Goal: Task Accomplishment & Management: Complete application form

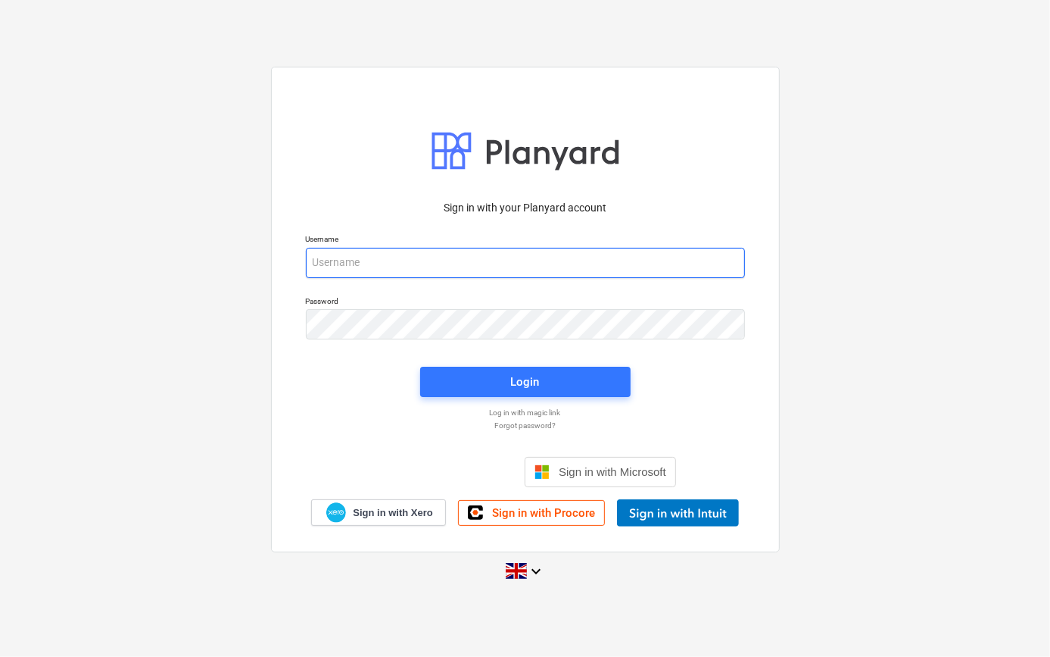
click at [318, 270] on input "email" at bounding box center [525, 263] width 439 height 30
type input "[PERSON_NAME][EMAIL_ADDRESS][PERSON_NAME][DOMAIN_NAME]"
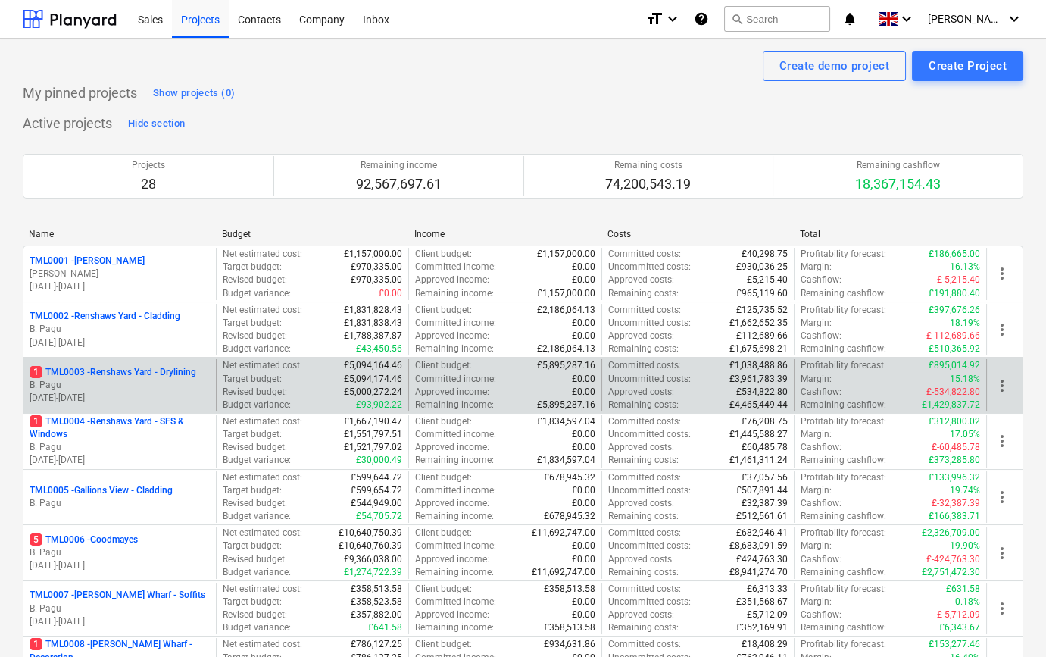
click at [151, 378] on p "1 TML0003 - Renshaws Yard - Drylining" at bounding box center [113, 372] width 167 height 13
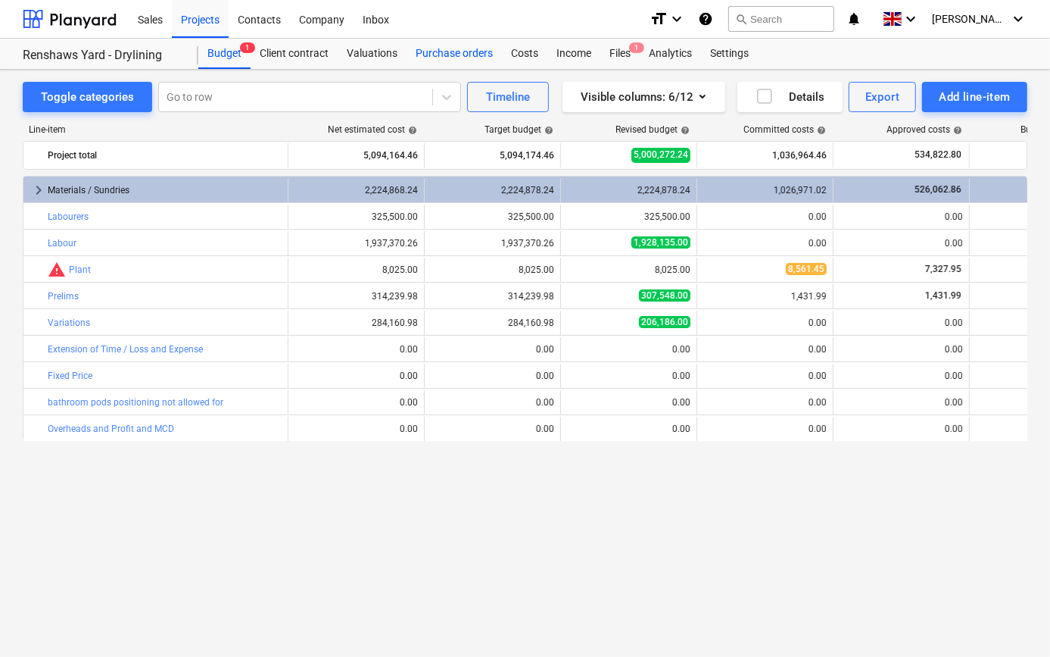
click at [432, 53] on div "Purchase orders" at bounding box center [454, 54] width 95 height 30
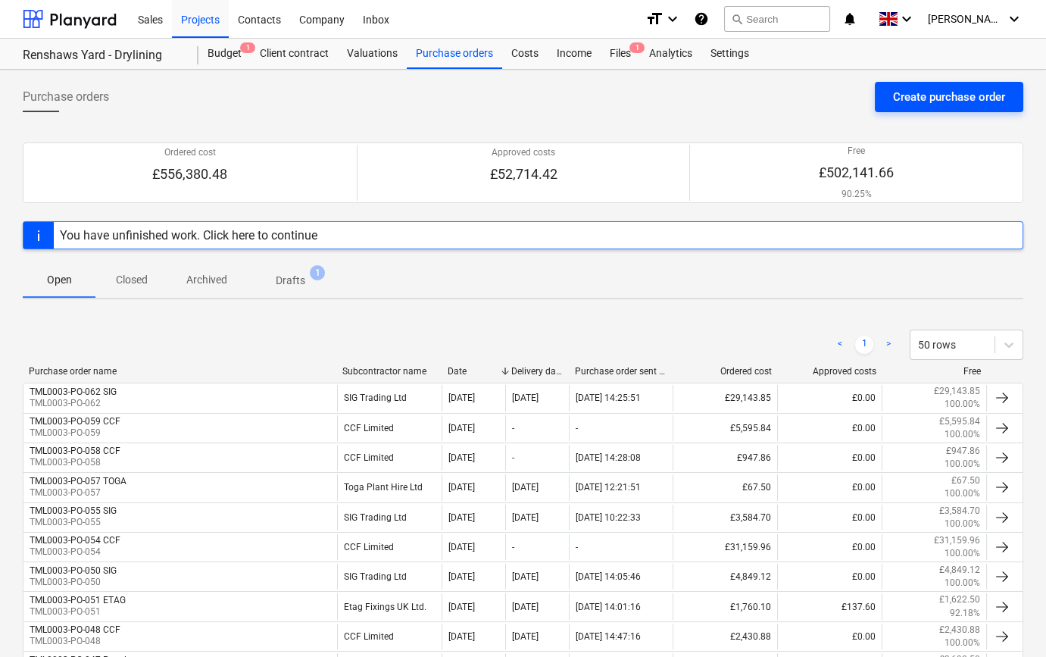
click at [938, 101] on div "Create purchase order" at bounding box center [949, 97] width 112 height 20
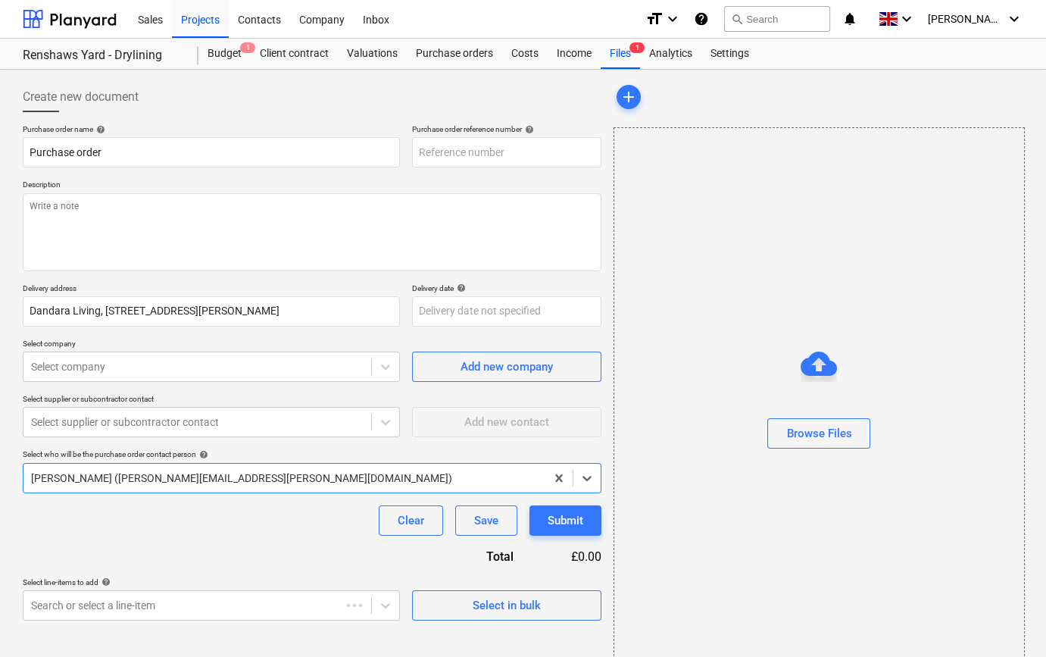
type textarea "x"
type input "TML0003-PO-063"
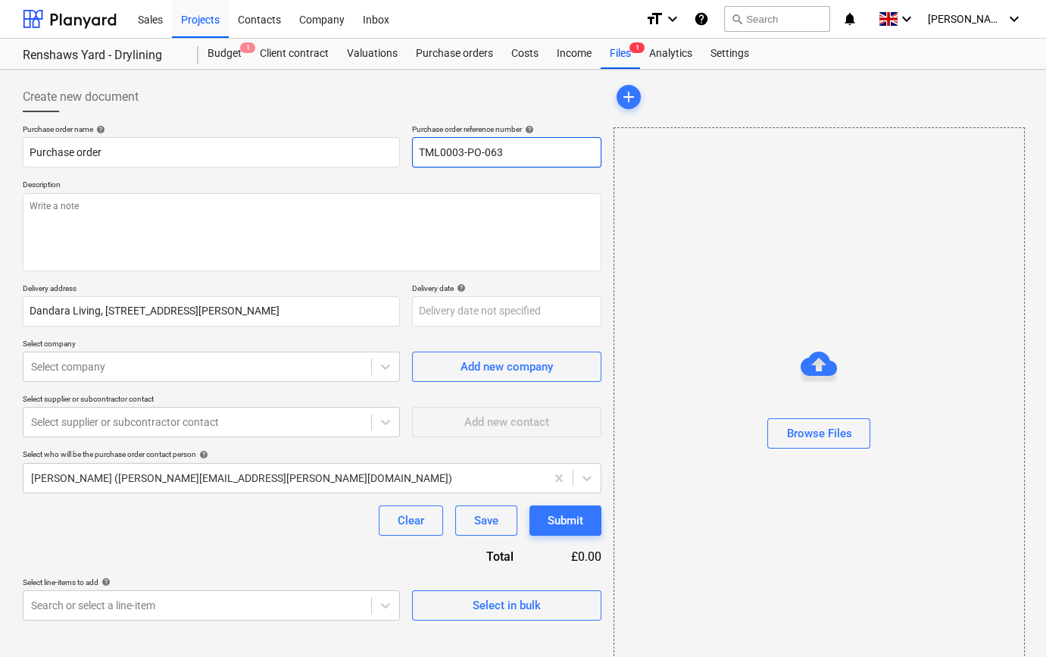
drag, startPoint x: 501, startPoint y: 149, endPoint x: 416, endPoint y: 151, distance: 84.1
click at [416, 151] on input "TML0003-PO-063" at bounding box center [506, 152] width 189 height 30
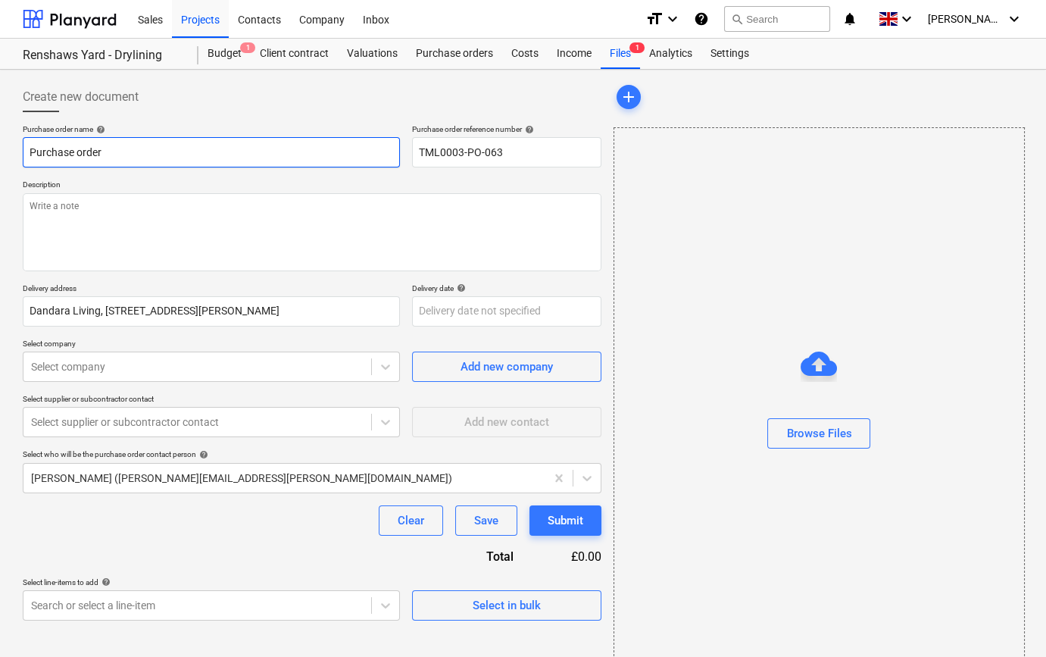
drag, startPoint x: 109, startPoint y: 151, endPoint x: 24, endPoint y: 151, distance: 84.8
click at [24, 151] on input "Purchase order" at bounding box center [211, 152] width 377 height 30
type textarea "x"
paste input "TML0003-PO-063"
type textarea "x"
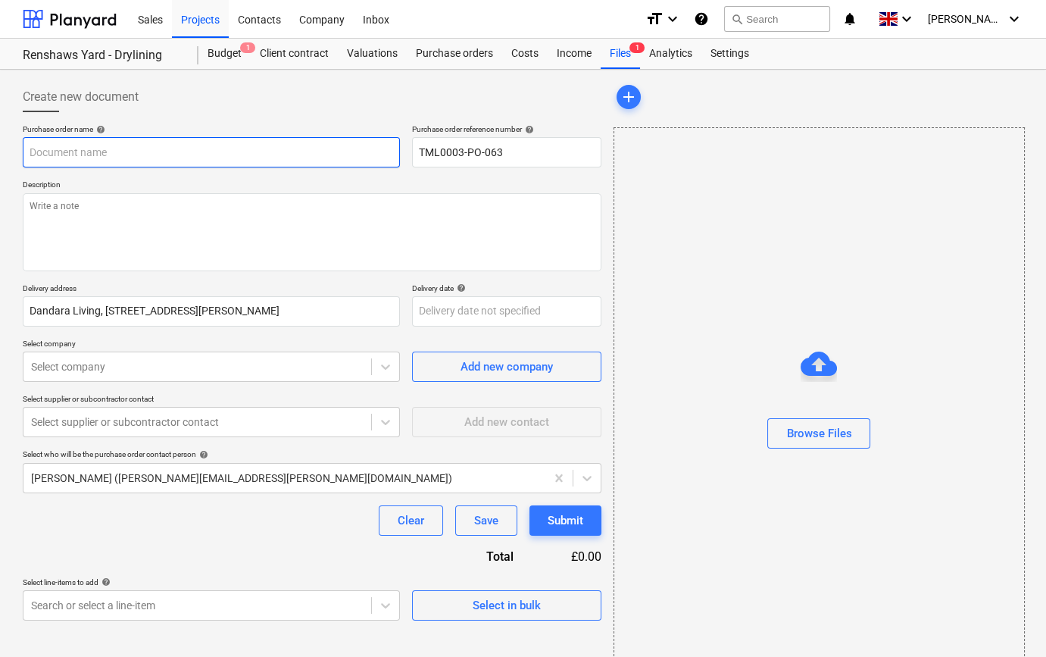
type input "TML0003-PO-063"
type textarea "x"
type input "TML0003-PO-063"
type textarea "x"
type input "TML0003-PO-063 S"
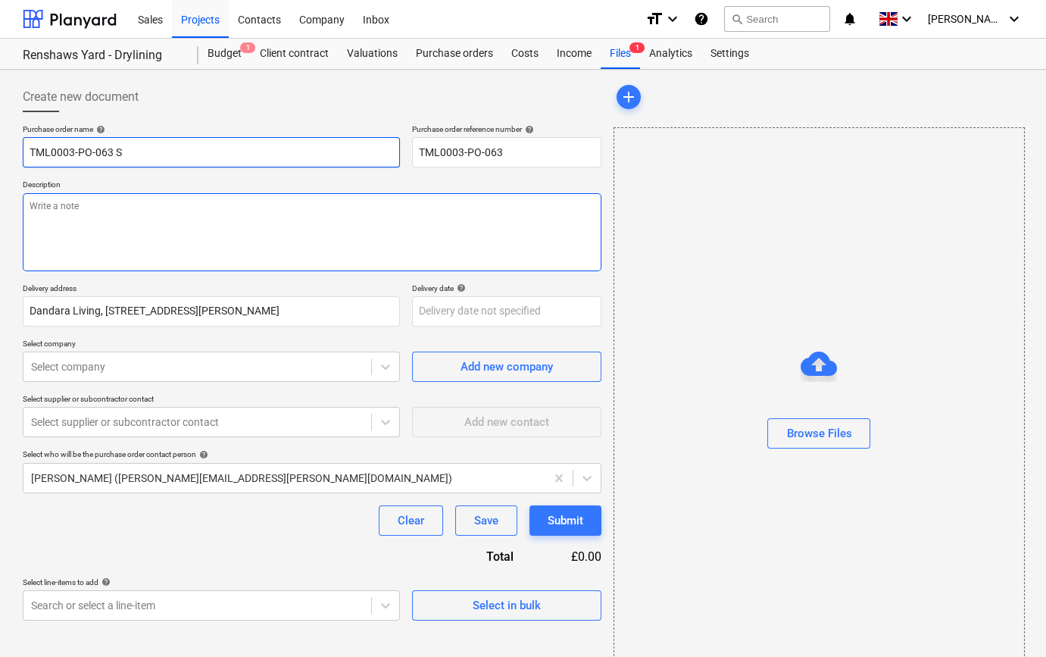
type textarea "x"
type input "TML0003-PO-063 SI"
type textarea "x"
type input "TML0003-PO-063 SIG"
click at [30, 209] on textarea at bounding box center [312, 232] width 579 height 78
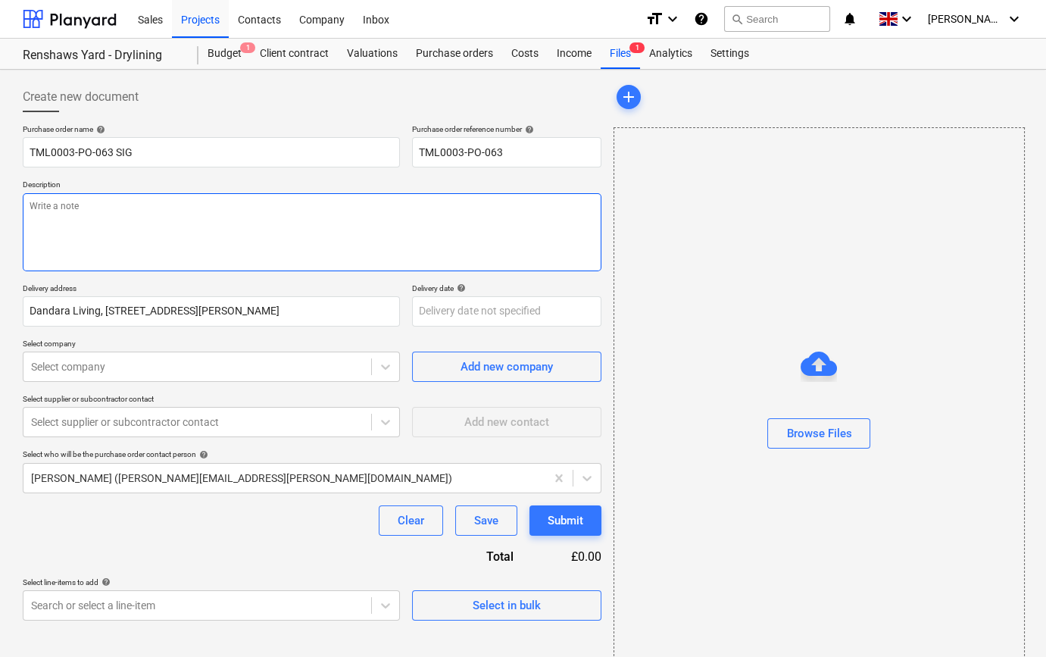
type textarea "x"
type textarea "S"
type textarea "x"
type textarea "Si"
type textarea "x"
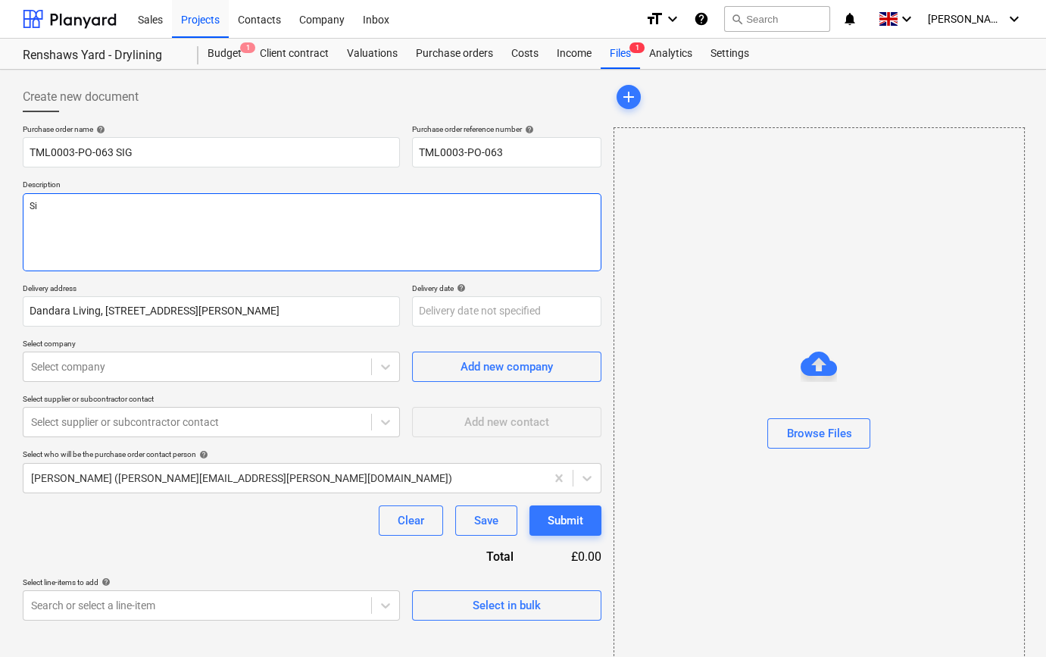
type textarea "Sit"
type textarea "x"
type textarea "Site"
type textarea "x"
type textarea "Site"
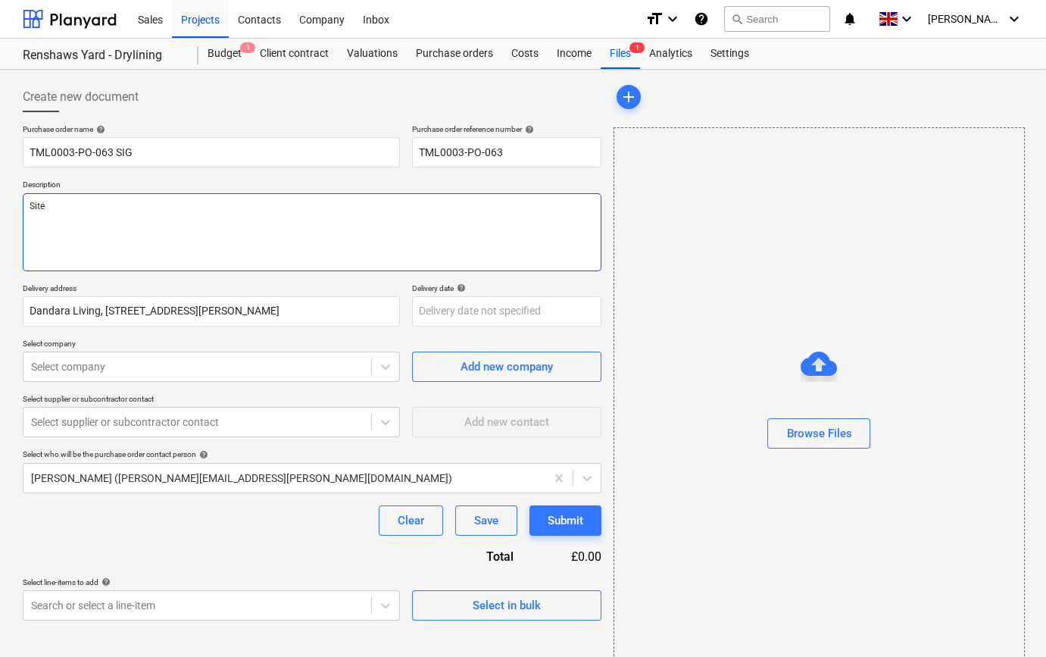
type textarea "x"
type textarea "Site c"
type textarea "x"
type textarea "Site co"
type textarea "x"
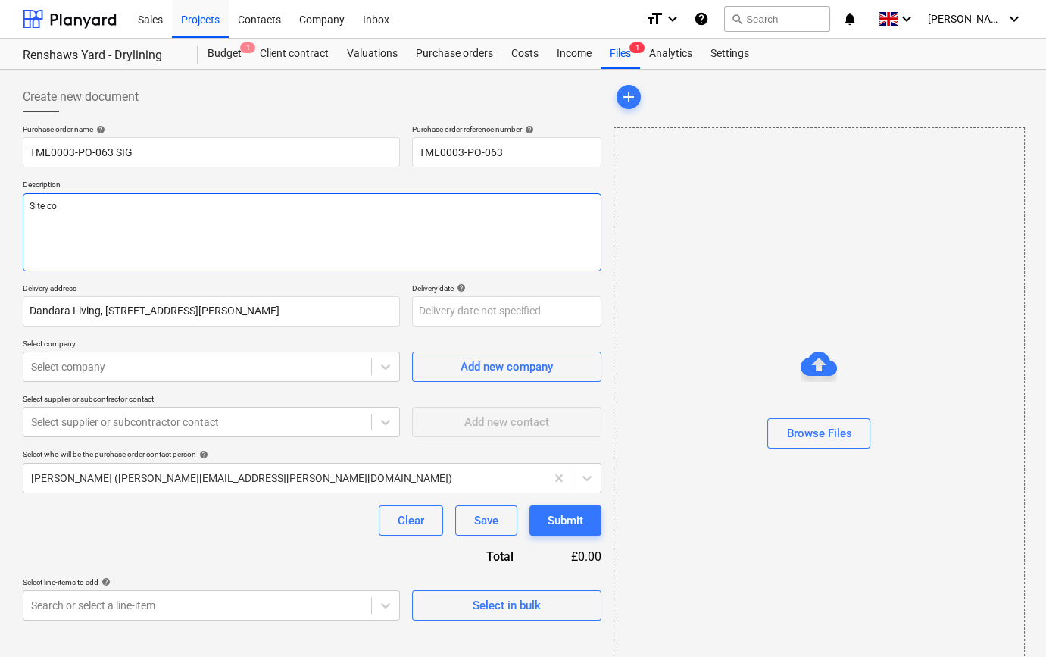
type textarea "Site con"
type textarea "x"
type textarea "Site cont"
type textarea "x"
type textarea "Site conta"
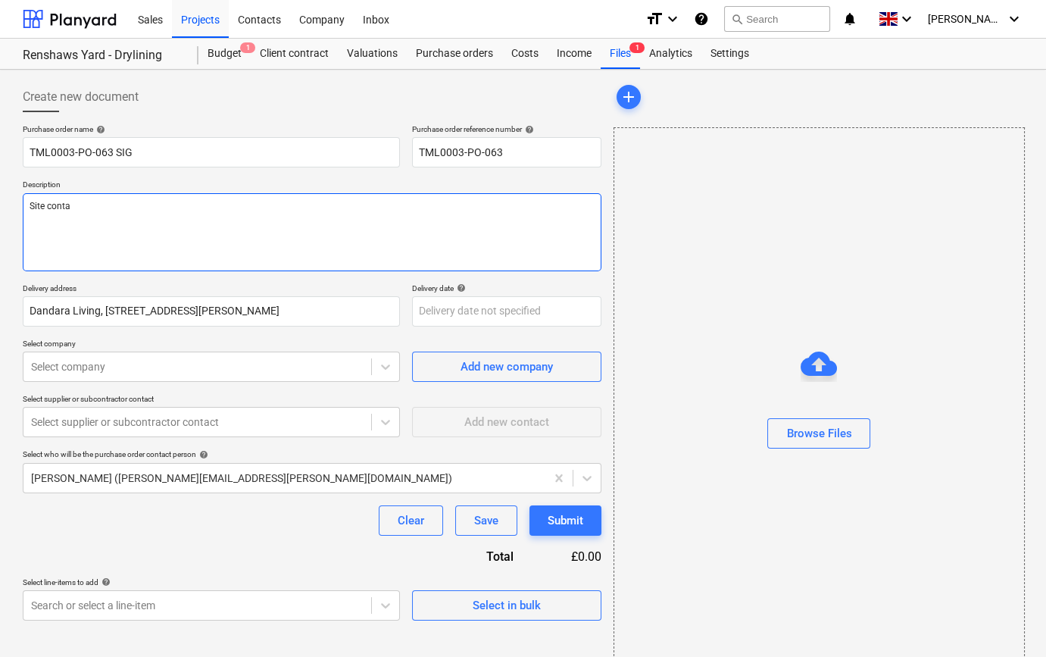
type textarea "x"
type textarea "Site contac"
type textarea "x"
type textarea "Site contact"
type textarea "x"
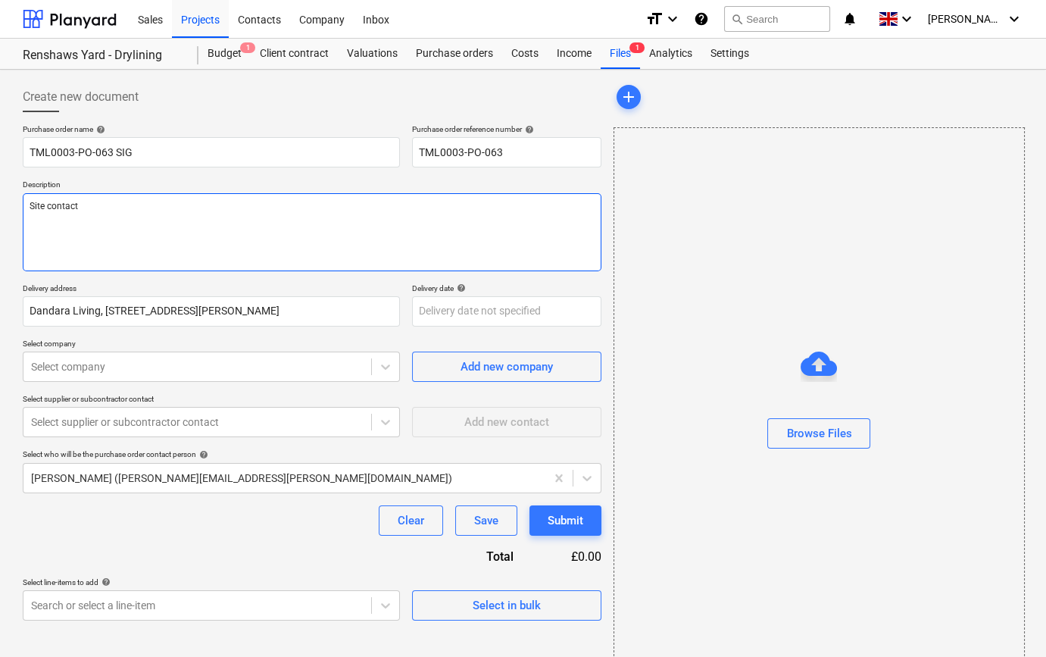
type textarea "Site contact"
type textarea "x"
type textarea "Site contact C"
type textarea "x"
type textarea "Site contact Ch"
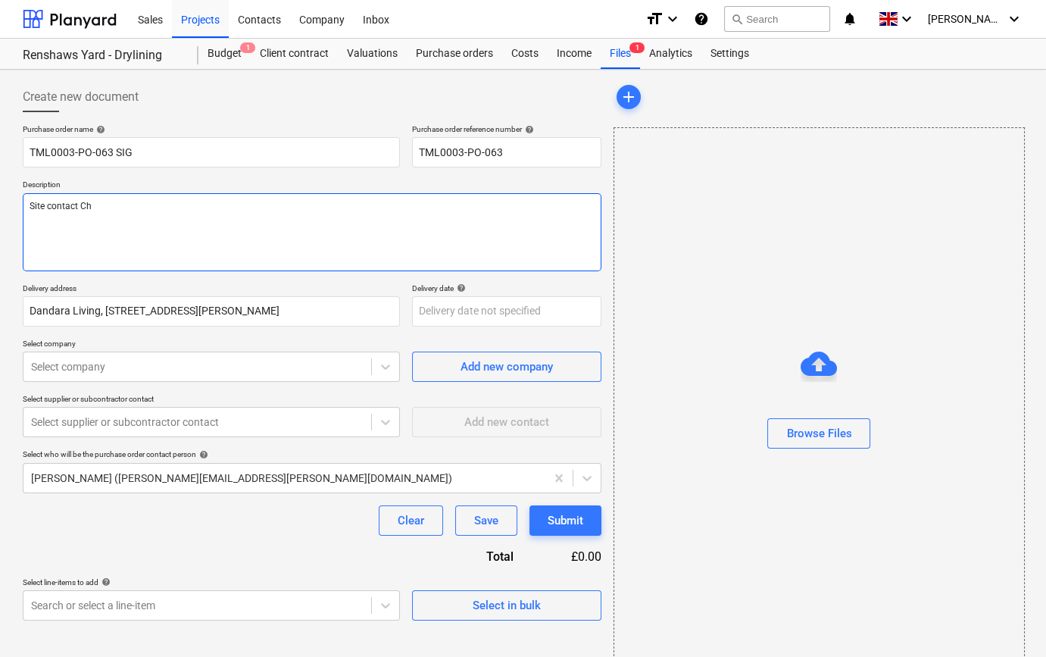
type textarea "x"
type textarea "Site contact Chr"
type textarea "x"
type textarea "Site contact Chri"
type textarea "x"
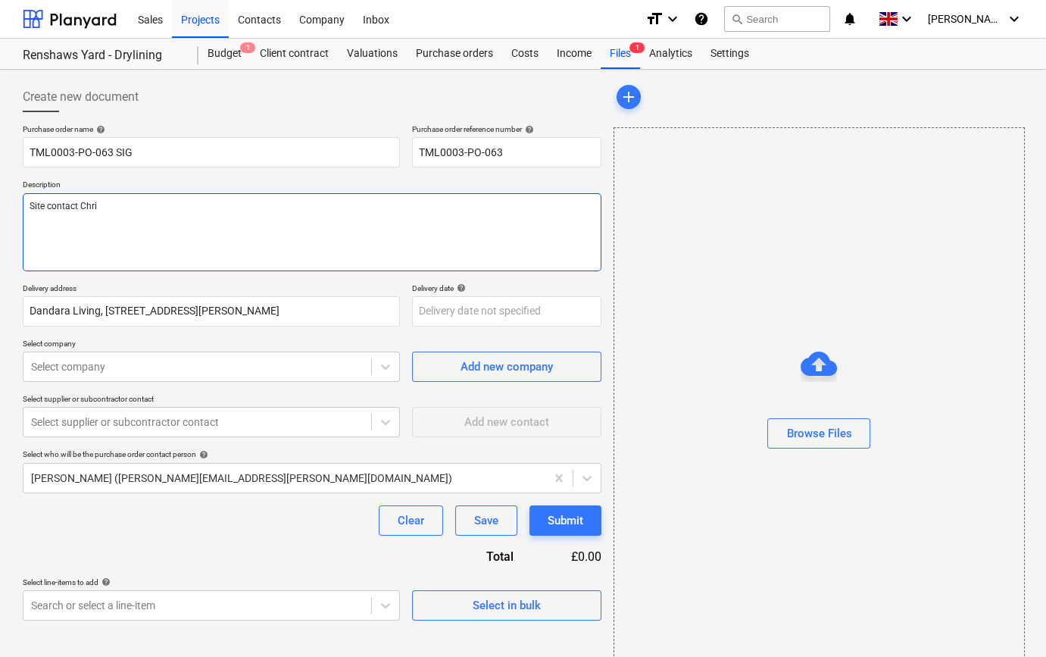
type textarea "Site contact [PERSON_NAME]"
type textarea "x"
type textarea "Site contact [PERSON_NAME]"
type textarea "x"
type textarea "Site contact [PERSON_NAME] 0"
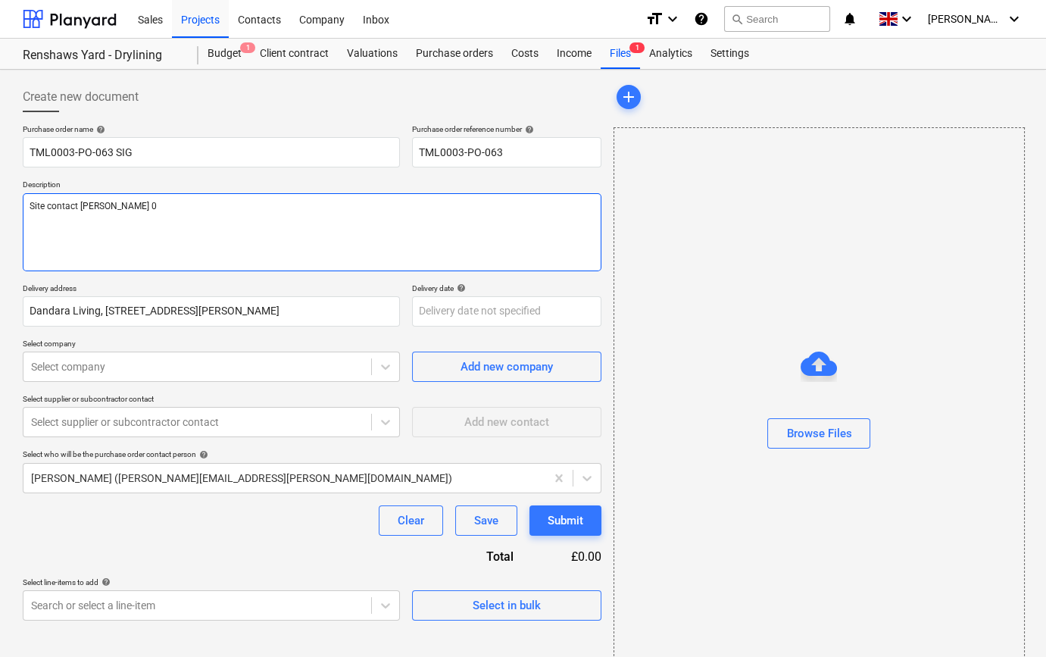
type textarea "x"
type textarea "Site contact [PERSON_NAME] 07"
type textarea "x"
type textarea "Site contact [PERSON_NAME] 079"
type textarea "x"
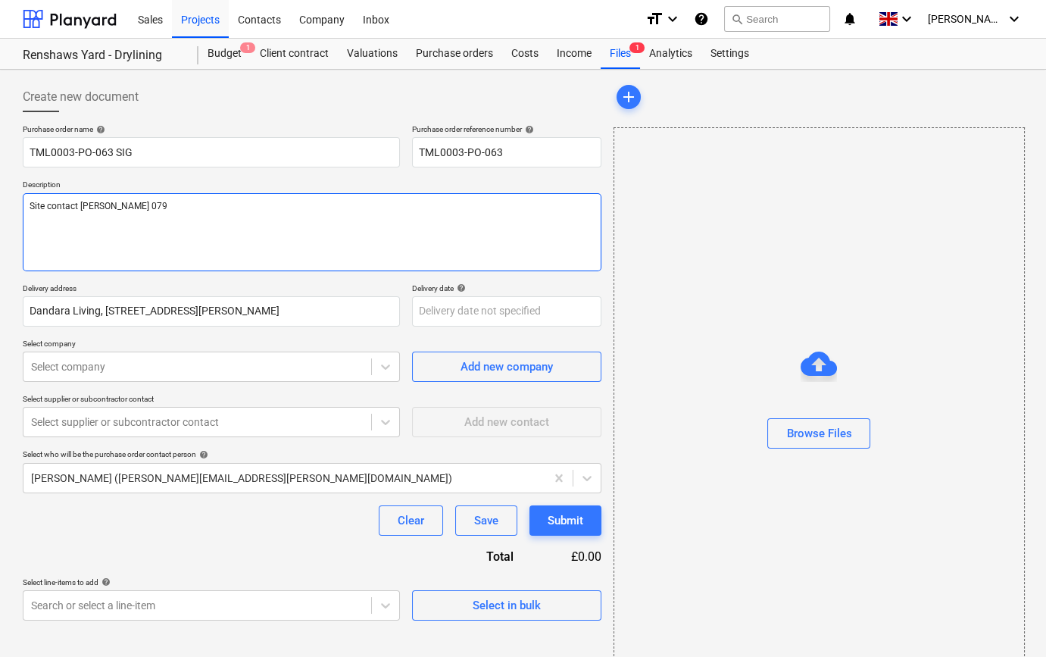
type textarea "Site contact [PERSON_NAME] 0792"
type textarea "x"
type textarea "Site contact [PERSON_NAME] 07923"
type textarea "x"
type textarea "Site contact [PERSON_NAME] 07923"
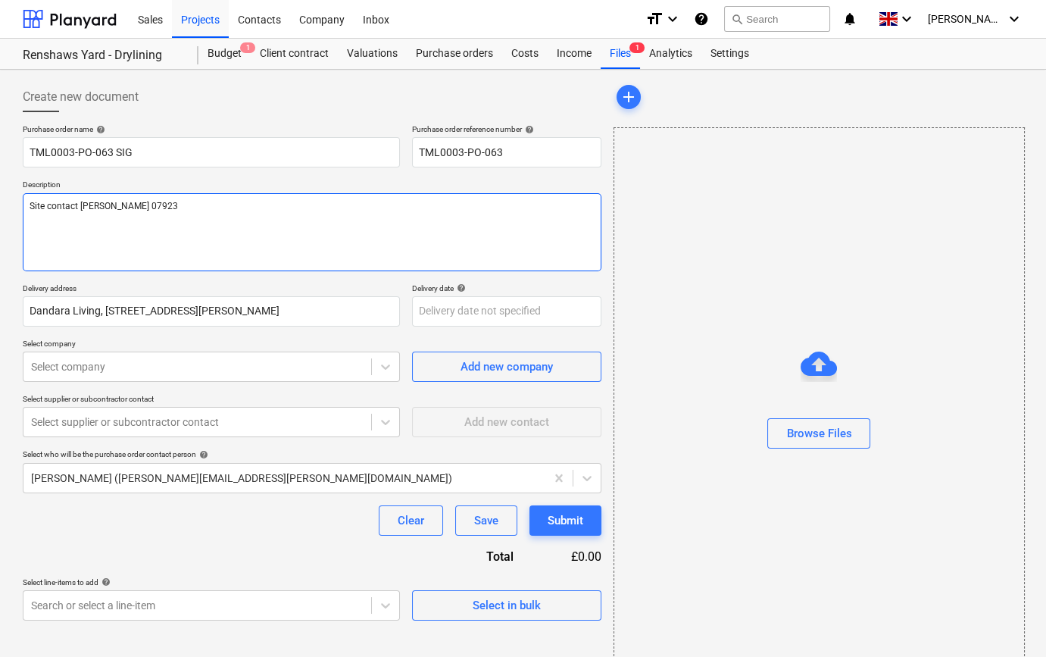
type textarea "x"
type textarea "Site contact [PERSON_NAME] 07923 4"
type textarea "x"
type textarea "Site contact [PERSON_NAME] [PHONE_NUMBER]"
type textarea "x"
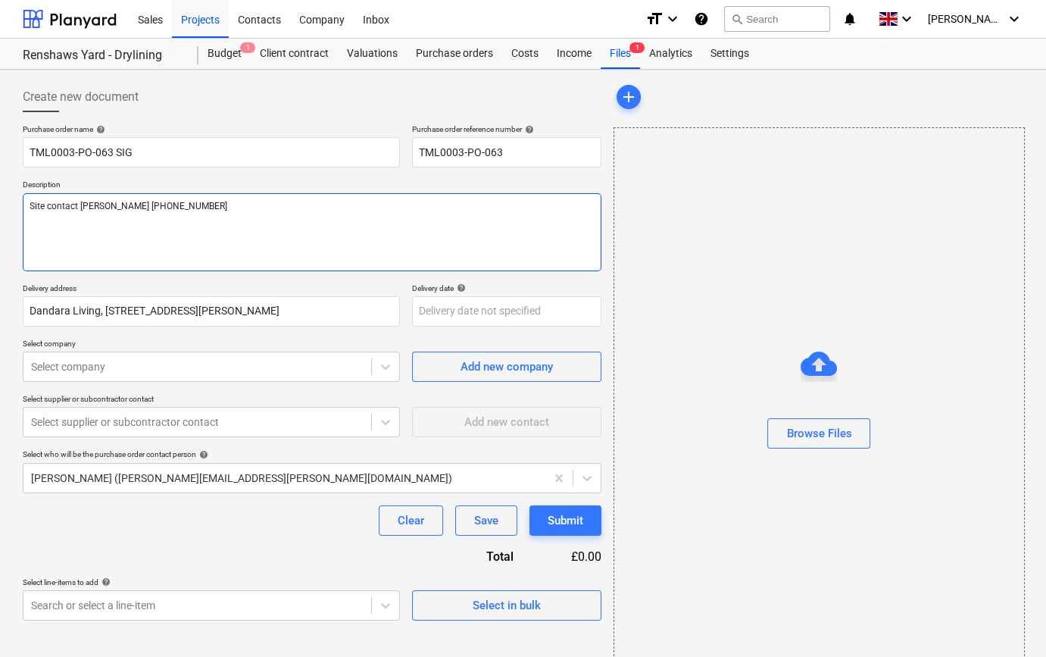
type textarea "Site contact [PERSON_NAME] [PHONE_NUMBER]"
type textarea "x"
type textarea "Site contact [PERSON_NAME] [PHONE_NUMBER]"
type textarea "x"
type textarea "Site contact [PERSON_NAME] [PHONE_NUMBER]"
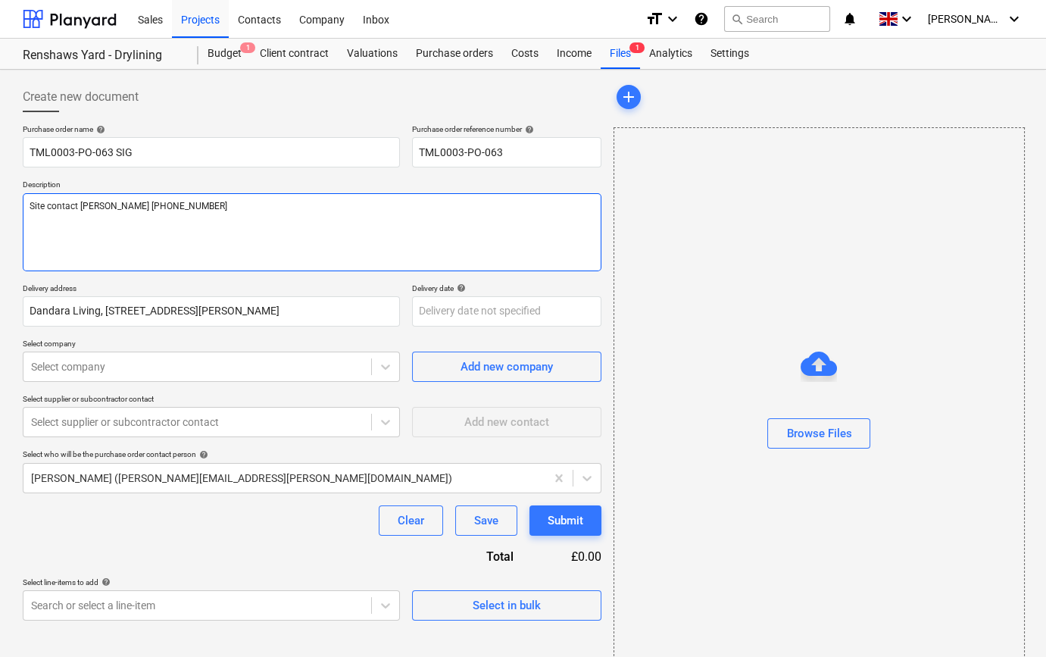
type textarea "x"
type textarea "Site contact [PERSON_NAME] [PHONE_NUMBER]"
type textarea "x"
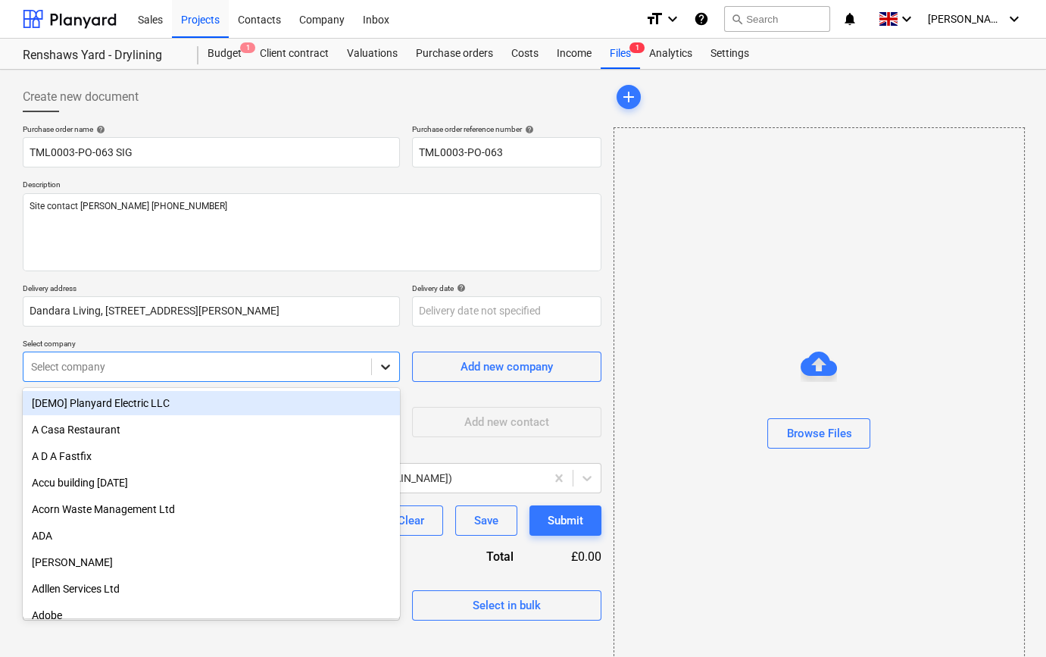
click at [385, 370] on icon at bounding box center [385, 366] width 15 height 15
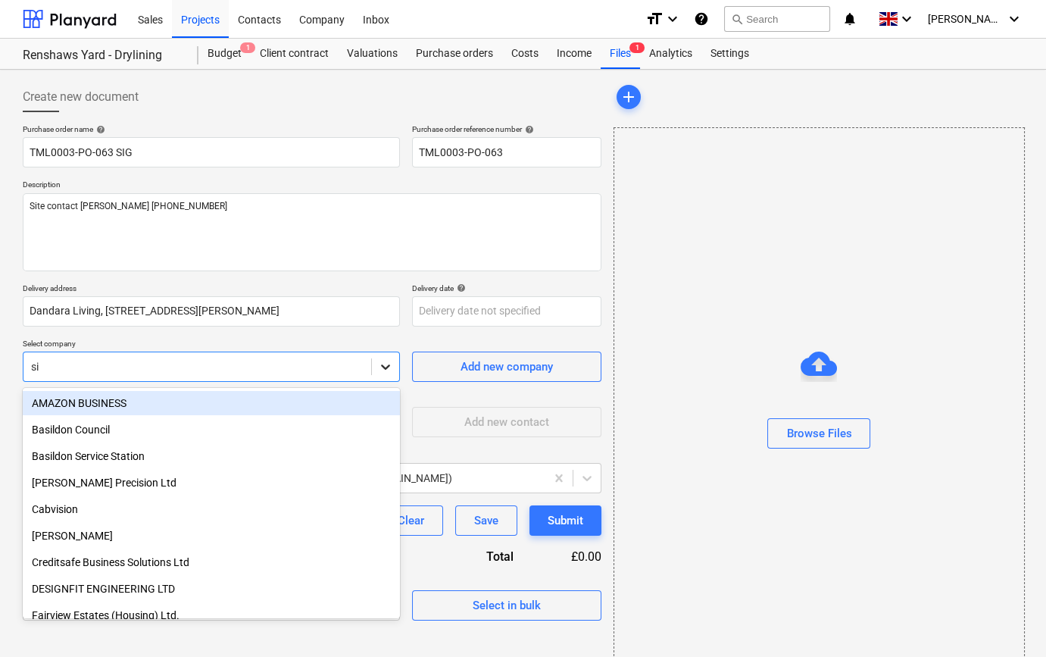
type input "sig"
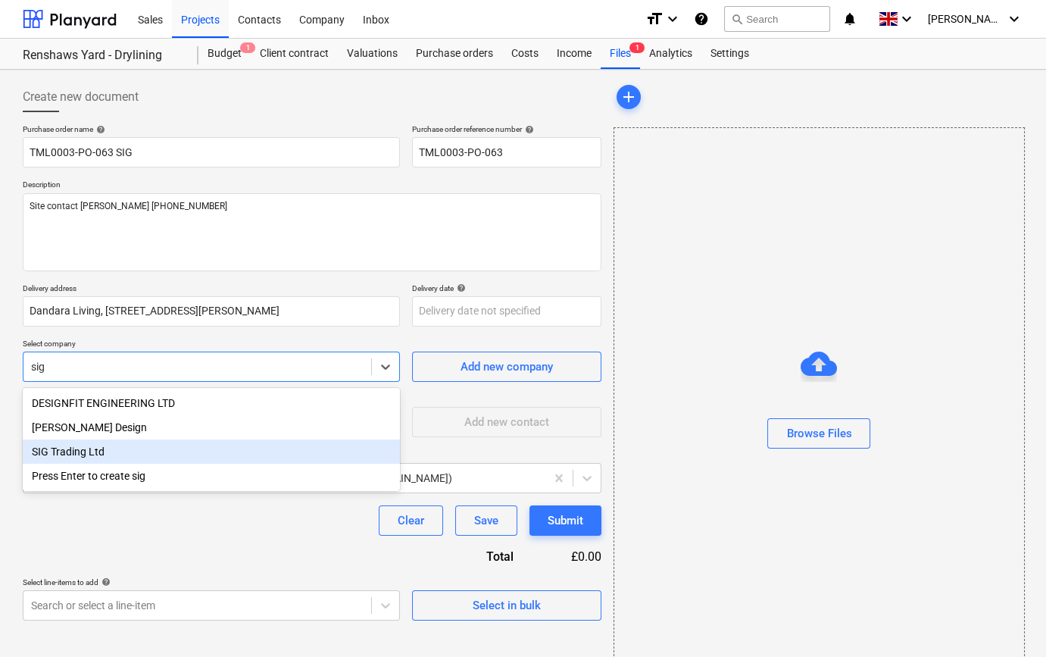
click at [90, 454] on div "SIG Trading Ltd" at bounding box center [211, 451] width 377 height 24
type textarea "x"
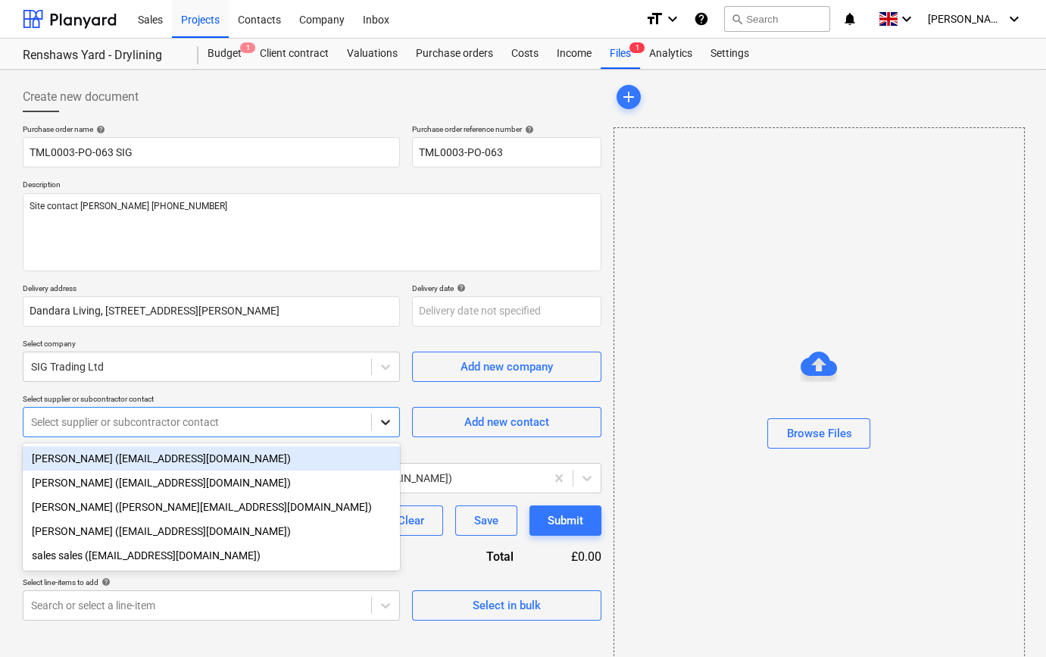
click at [382, 426] on icon at bounding box center [385, 421] width 15 height 15
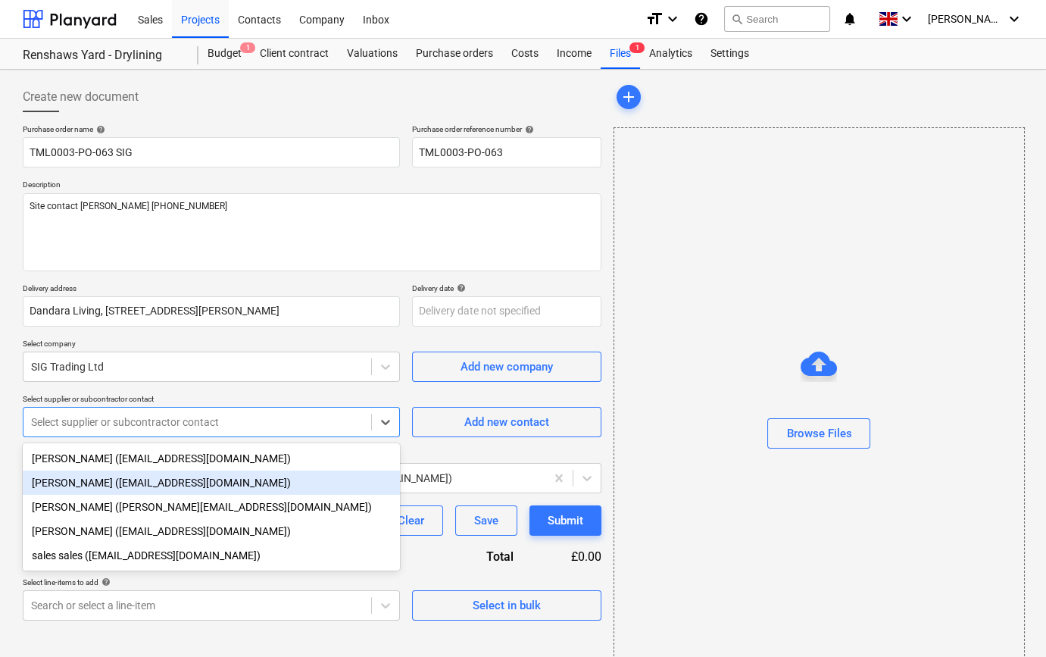
click at [111, 482] on div "[PERSON_NAME] ([EMAIL_ADDRESS][DOMAIN_NAME])" at bounding box center [211, 482] width 377 height 24
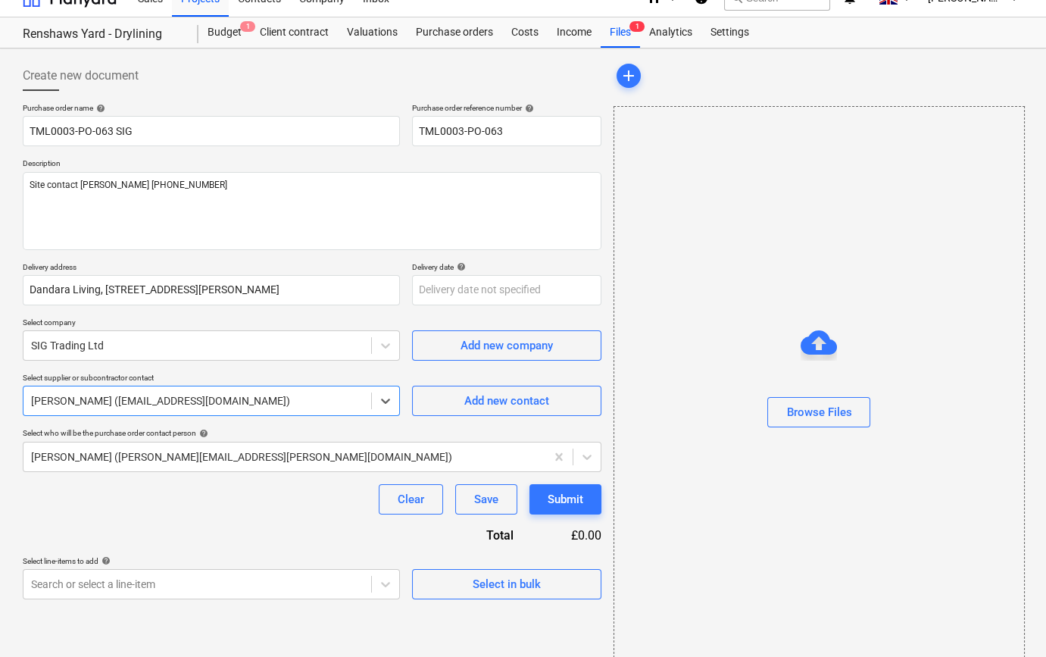
scroll to position [33, 0]
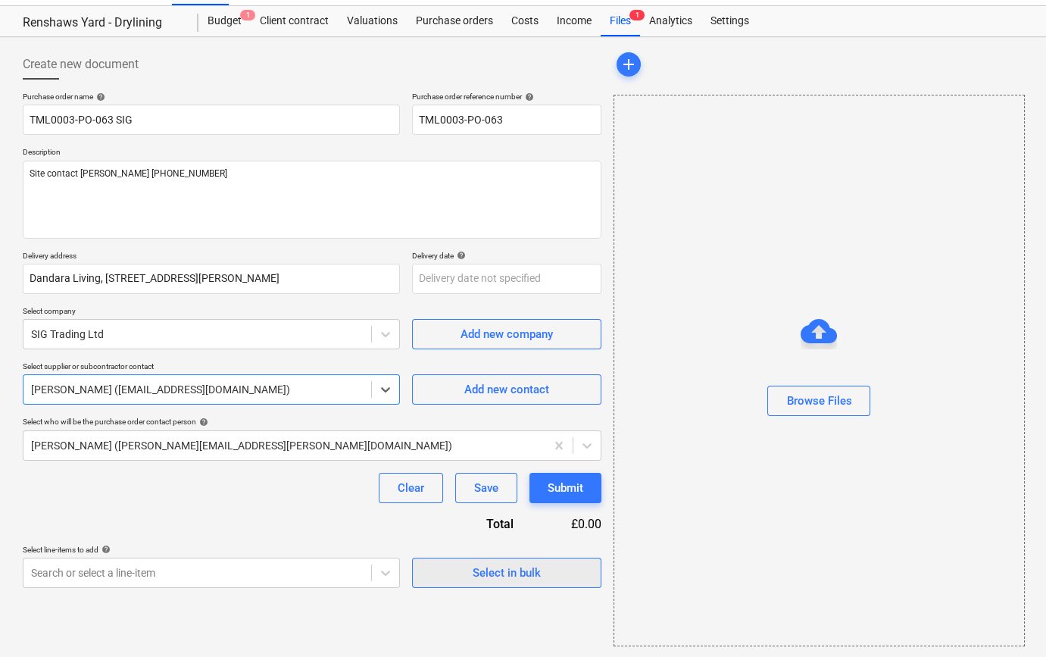
click at [493, 579] on div "Select in bulk" at bounding box center [507, 573] width 68 height 20
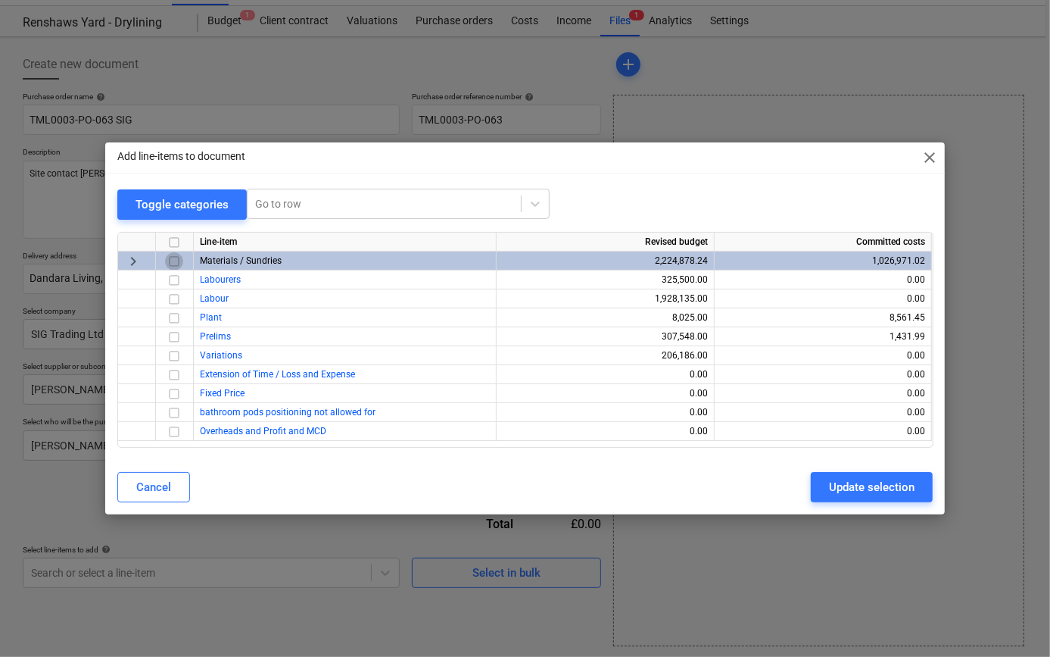
click at [175, 257] on input "checkbox" at bounding box center [174, 261] width 18 height 18
click at [847, 487] on div "Update selection" at bounding box center [872, 487] width 86 height 20
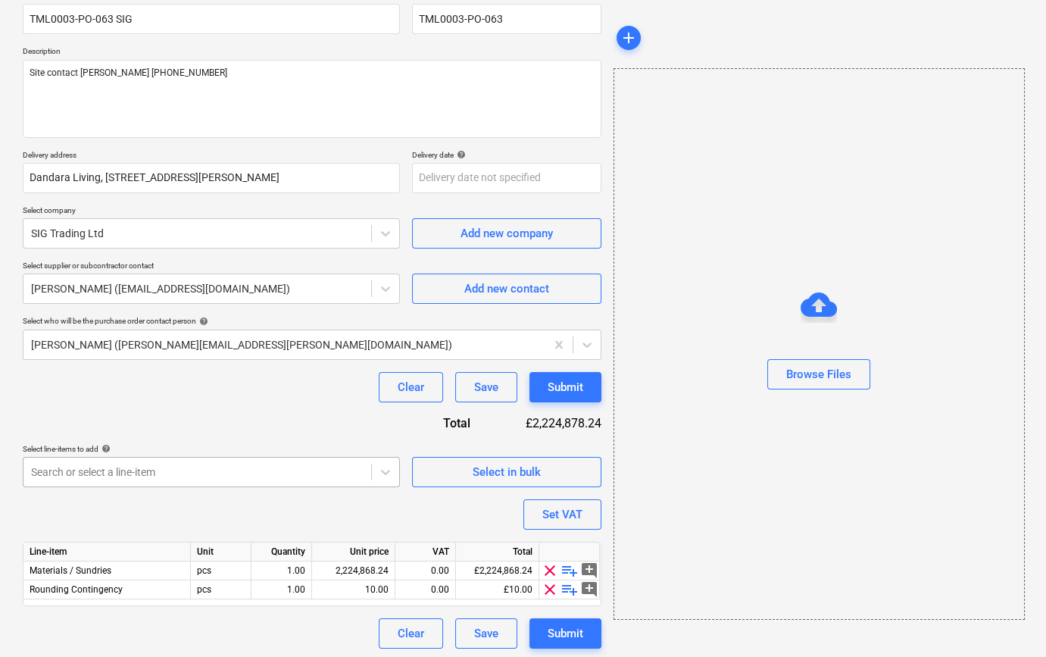
scroll to position [136, 0]
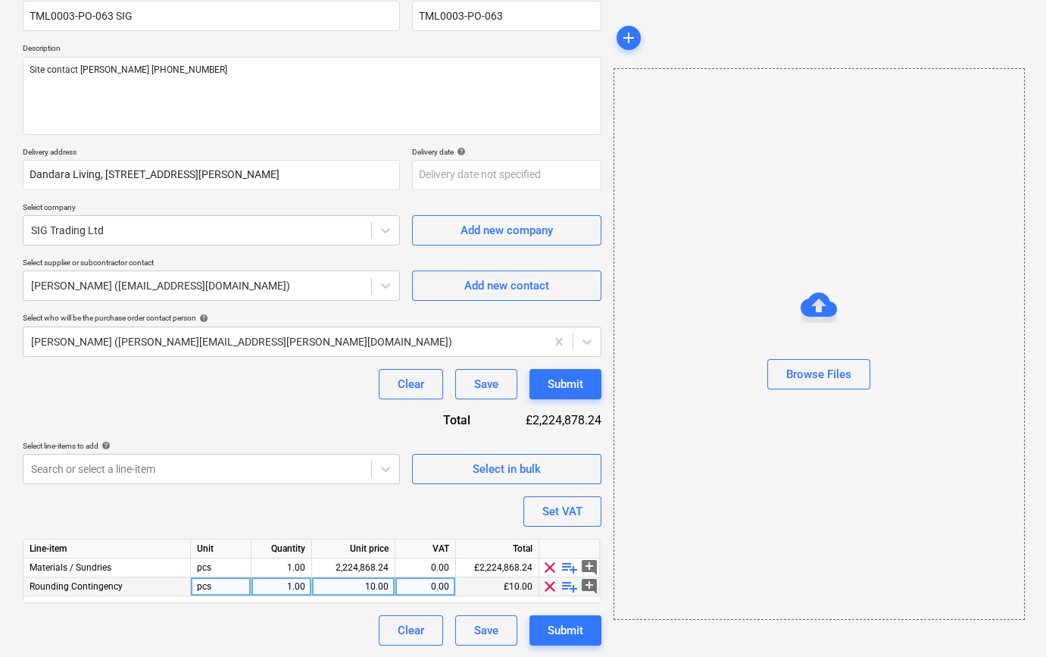
click at [548, 587] on span "clear" at bounding box center [550, 586] width 18 height 18
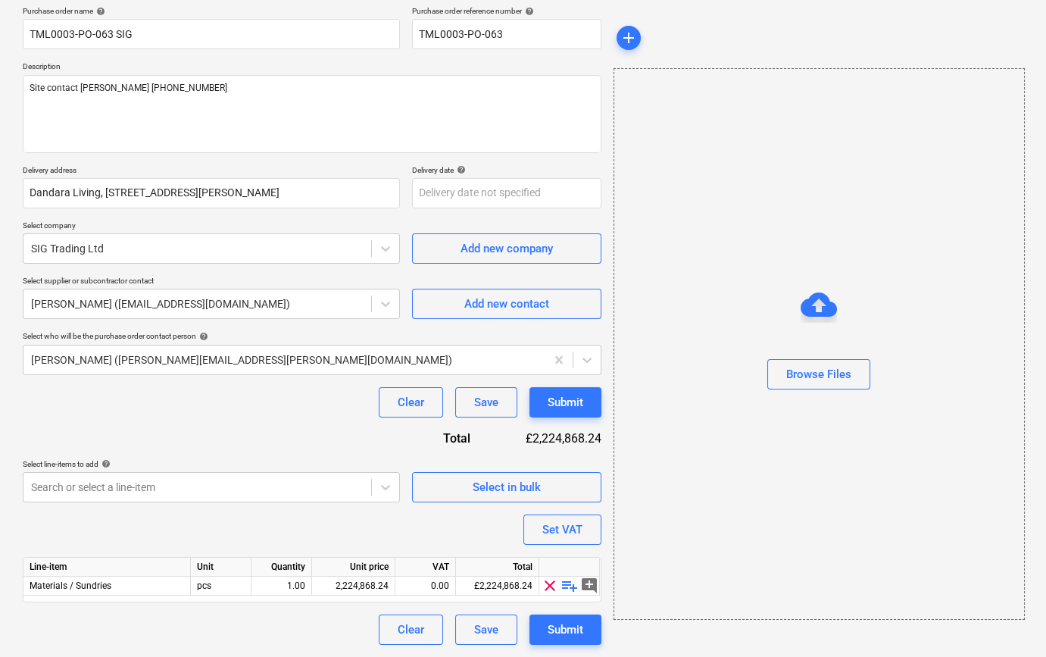
scroll to position [117, 0]
click at [567, 583] on span "playlist_add" at bounding box center [569, 586] width 18 height 18
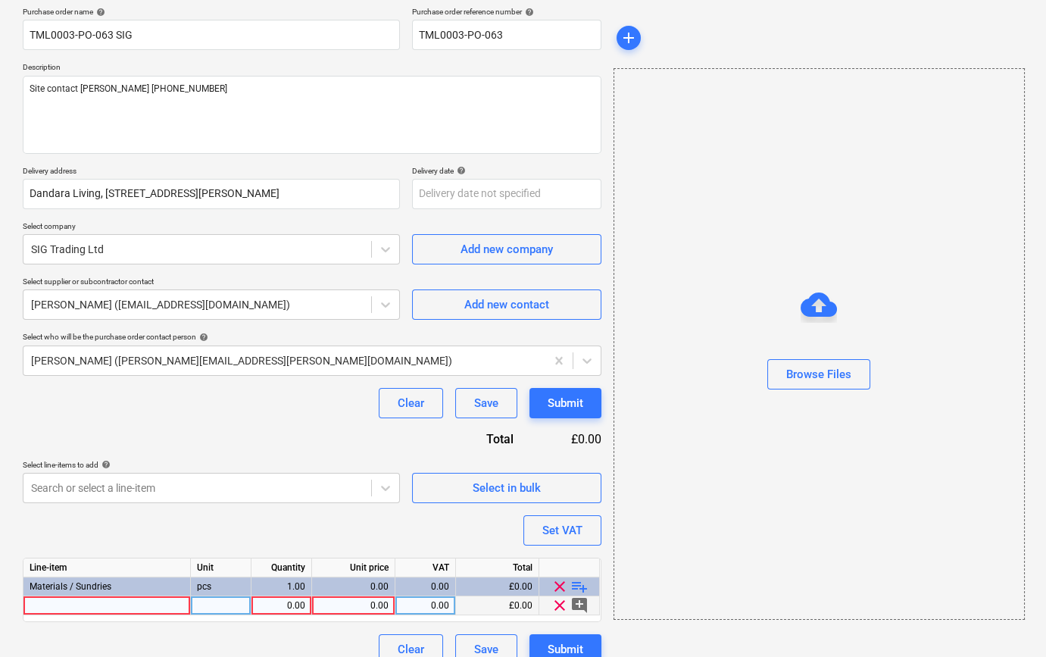
click at [43, 607] on div at bounding box center [106, 605] width 167 height 19
type textarea "x"
click at [45, 606] on div at bounding box center [106, 605] width 167 height 19
click at [58, 602] on input "[PERSON_NAME] I stud" at bounding box center [106, 605] width 167 height 18
click at [120, 606] on input "[PERSON_NAME] 50mm I stud" at bounding box center [106, 605] width 167 height 18
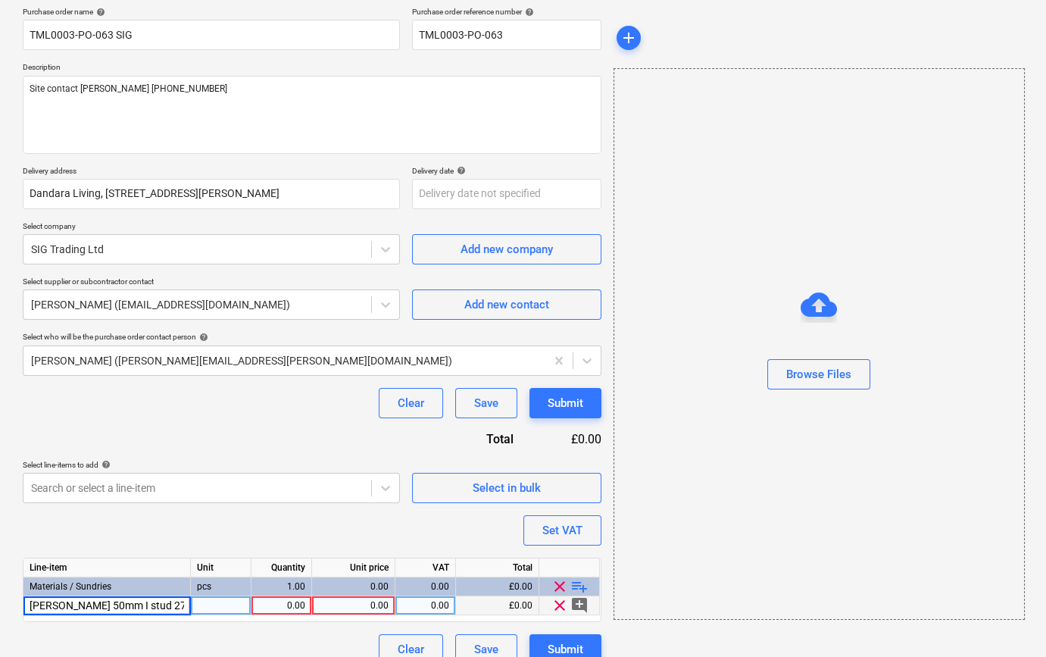
type input "[PERSON_NAME] 50mm I stud 2700mm"
type textarea "x"
type input "200"
type textarea "x"
type input "7.05"
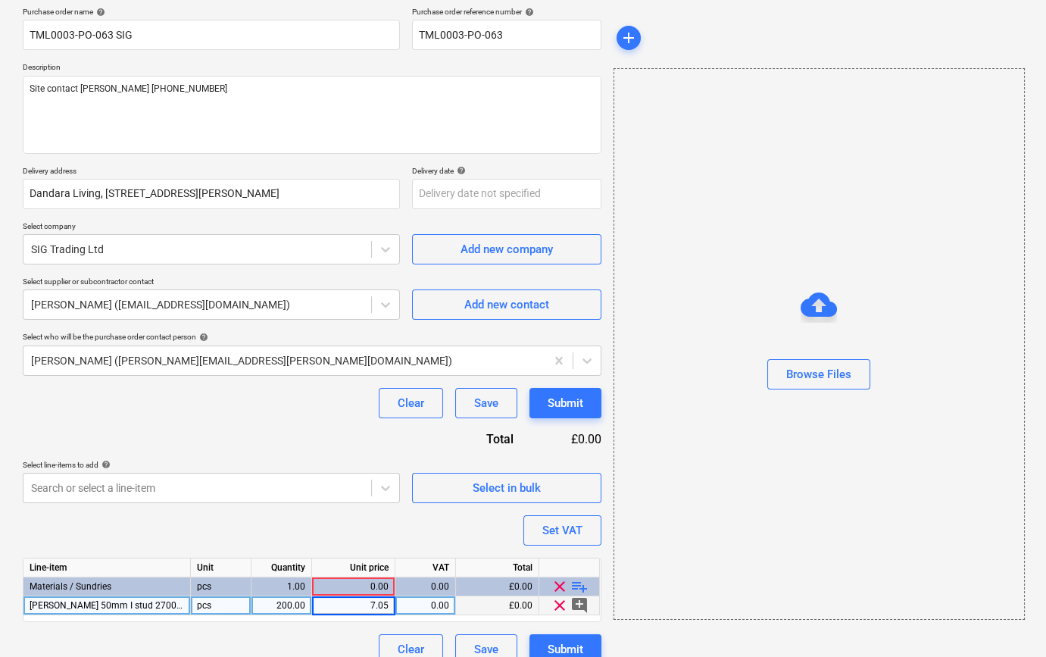
type textarea "x"
type input "20"
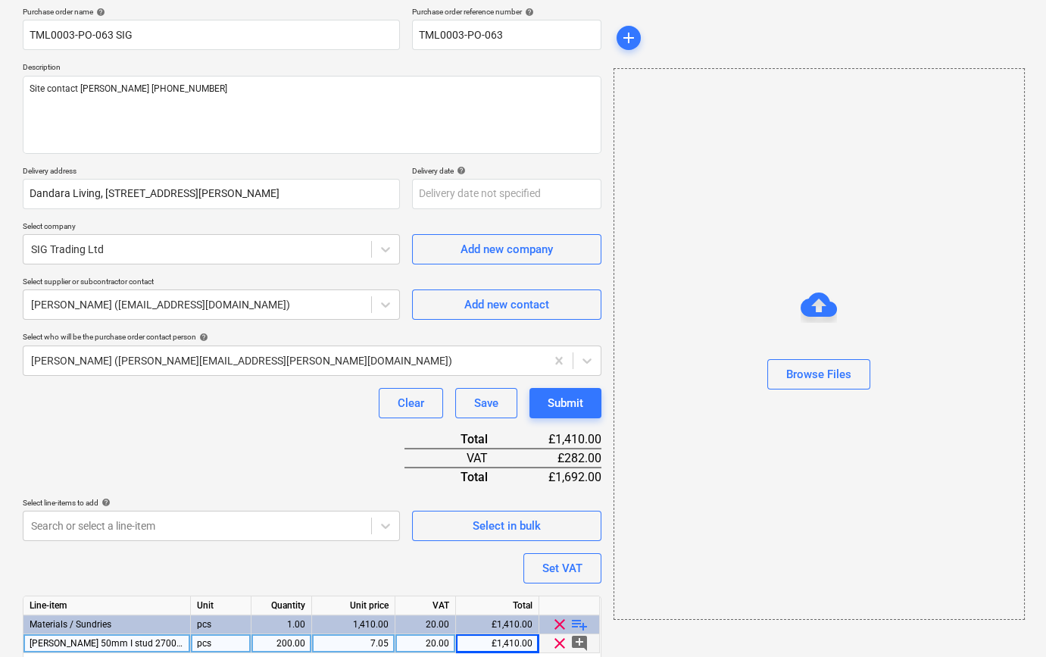
scroll to position [174, 0]
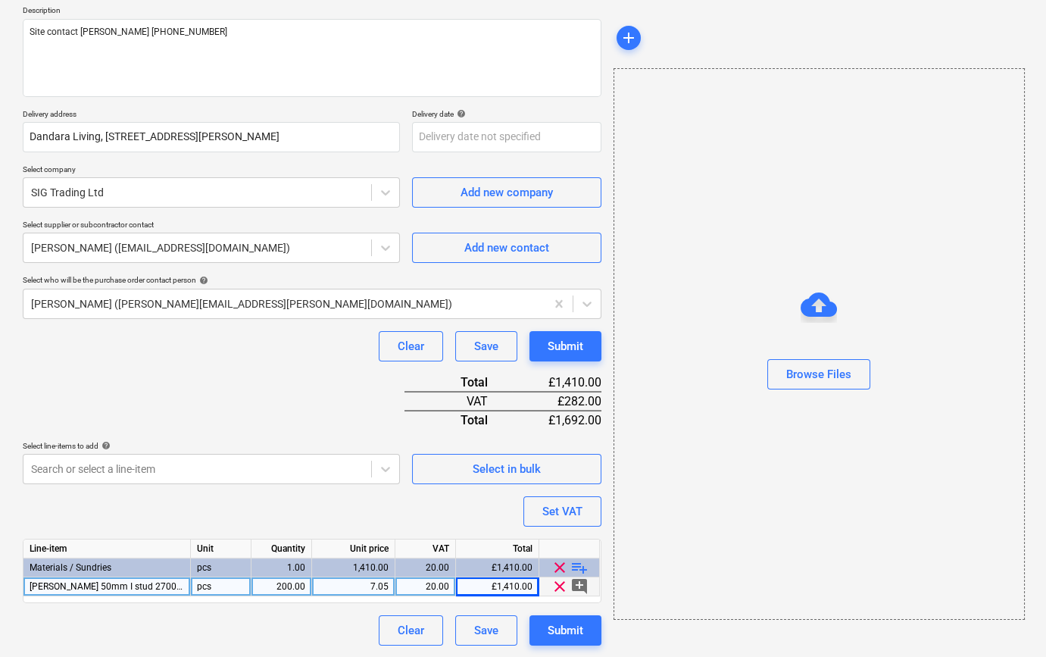
click at [577, 566] on span "playlist_add" at bounding box center [579, 567] width 18 height 18
type textarea "x"
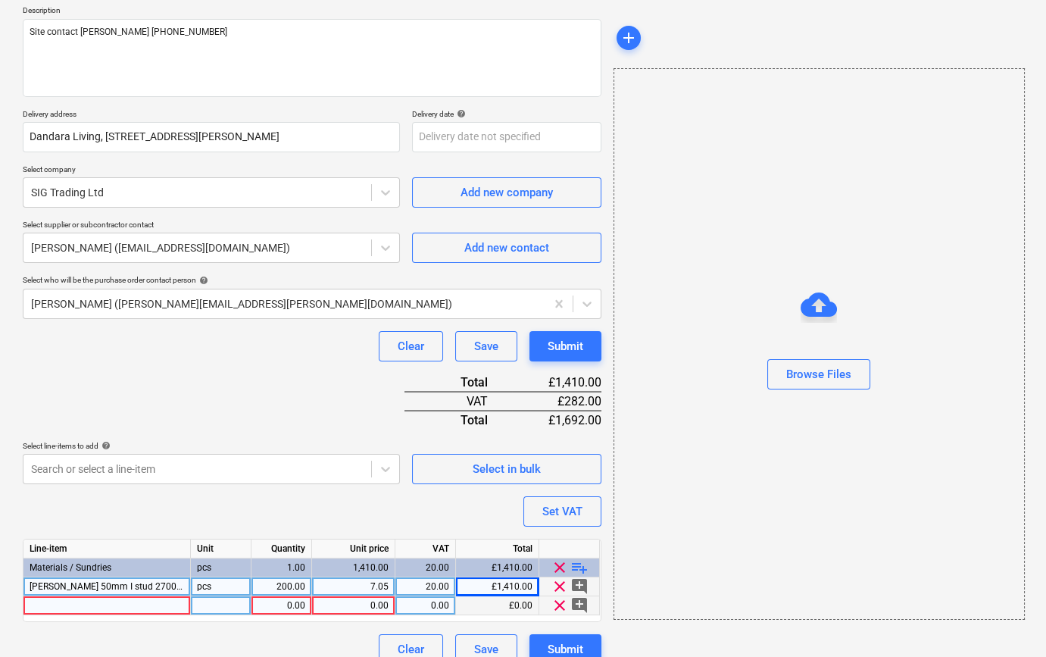
click at [52, 612] on div at bounding box center [106, 605] width 167 height 19
type input "[PERSON_NAME] Collated 25mm drywall screws"
type textarea "x"
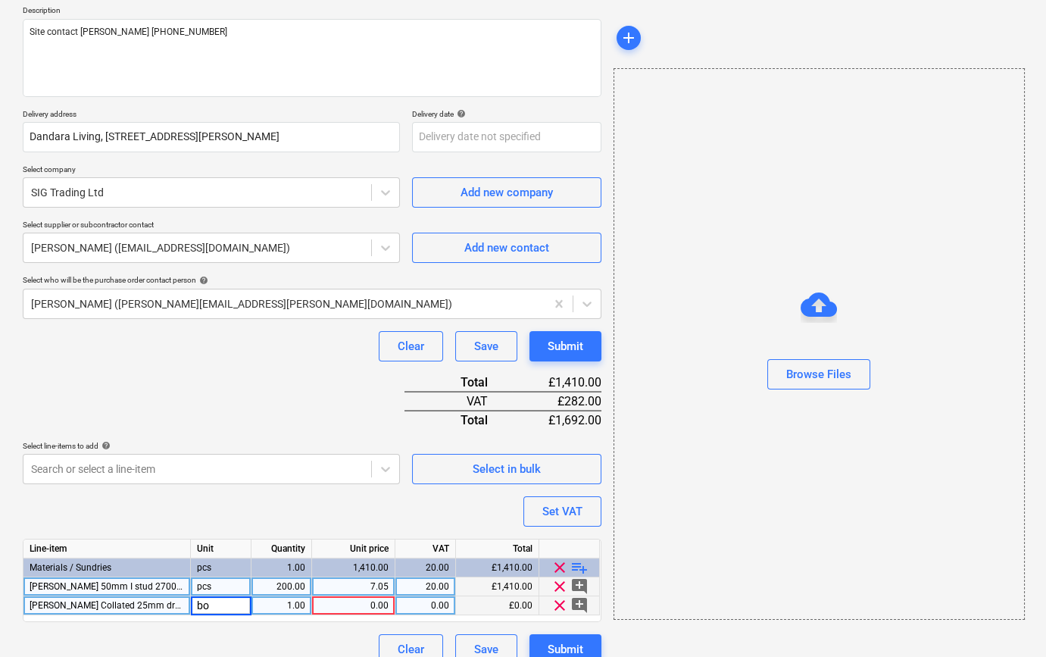
type input "box"
type textarea "x"
type input "50"
type textarea "x"
type input "9.99"
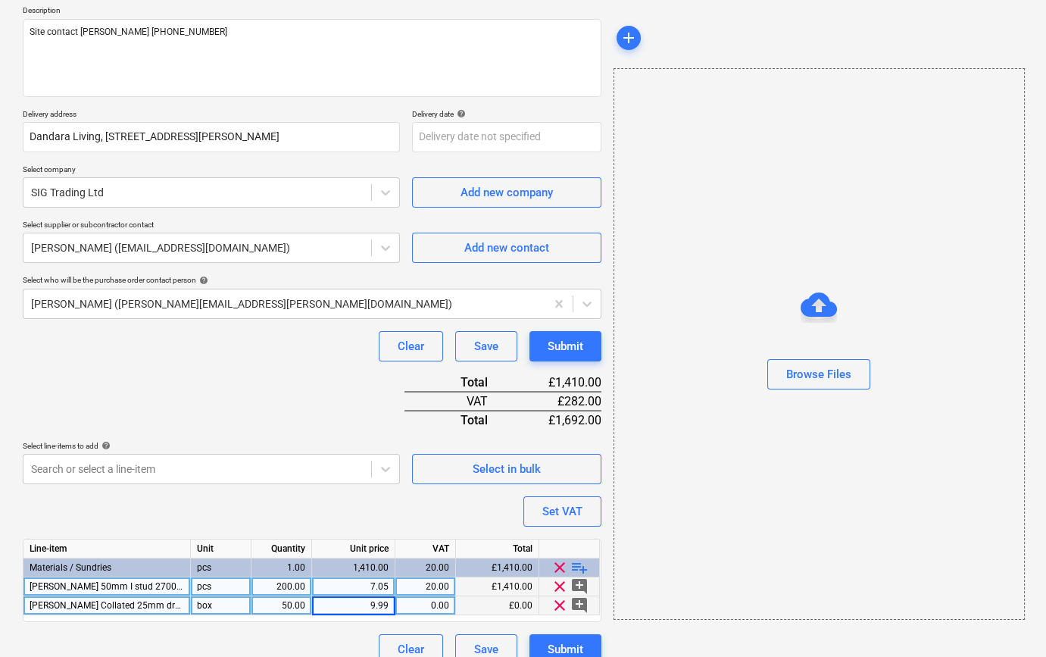
type textarea "x"
type input "20"
click at [582, 568] on span "playlist_add" at bounding box center [579, 567] width 18 height 18
type textarea "x"
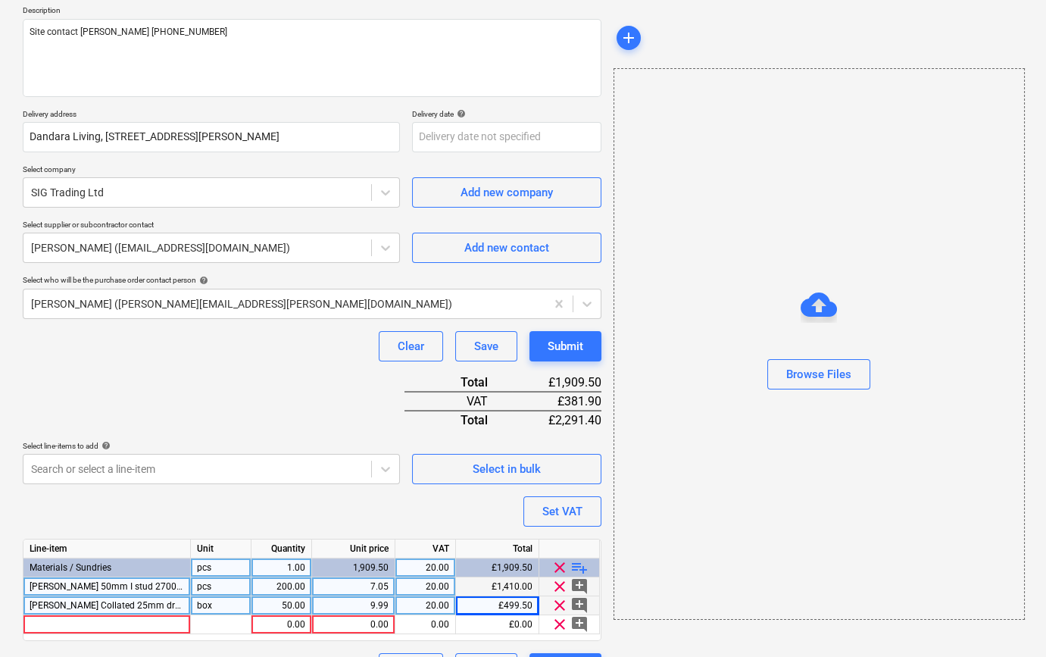
click at [106, 601] on span "[PERSON_NAME] Collated 25mm drywall screws" at bounding box center [128, 605] width 197 height 11
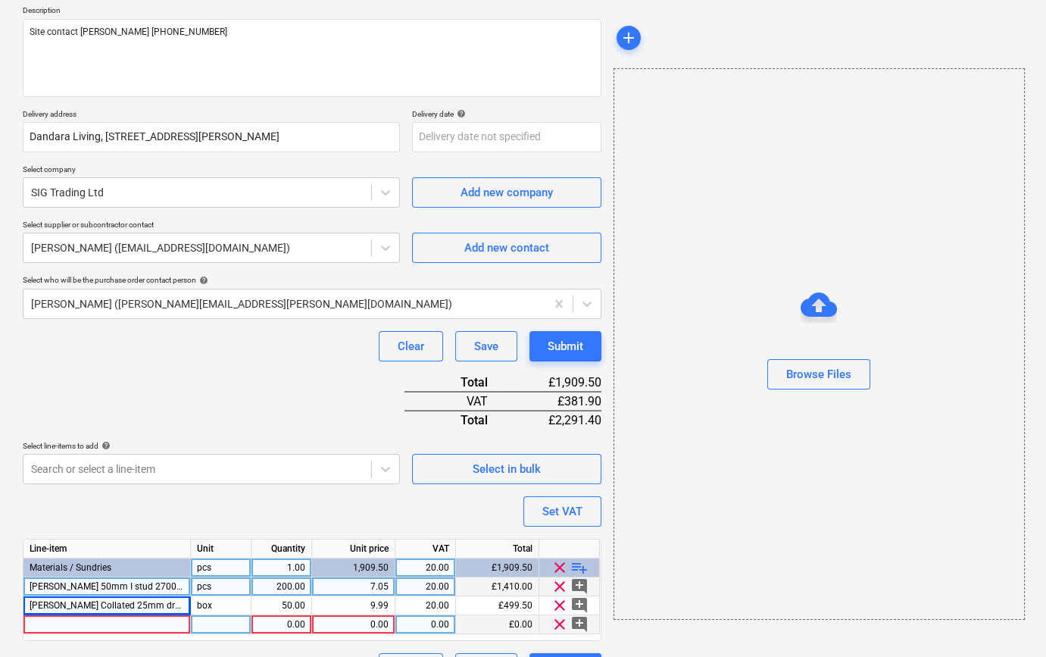
click at [64, 622] on div at bounding box center [106, 624] width 167 height 19
type input "[PERSON_NAME] Collated 25mm drywall screws"
type textarea "x"
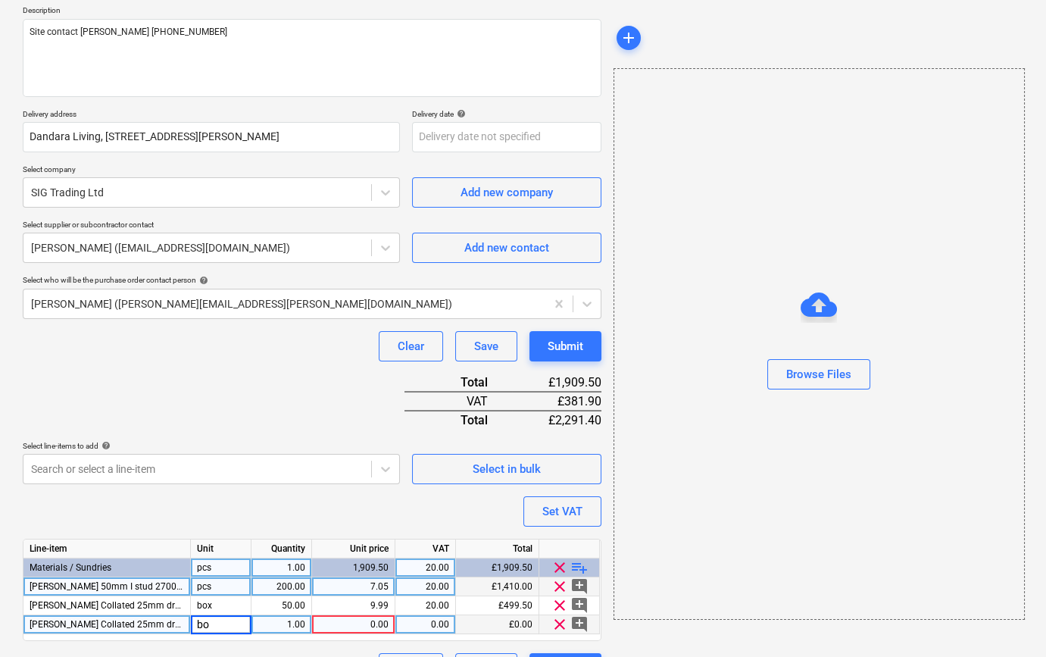
type input "box"
type textarea "x"
type input "50"
type textarea "x"
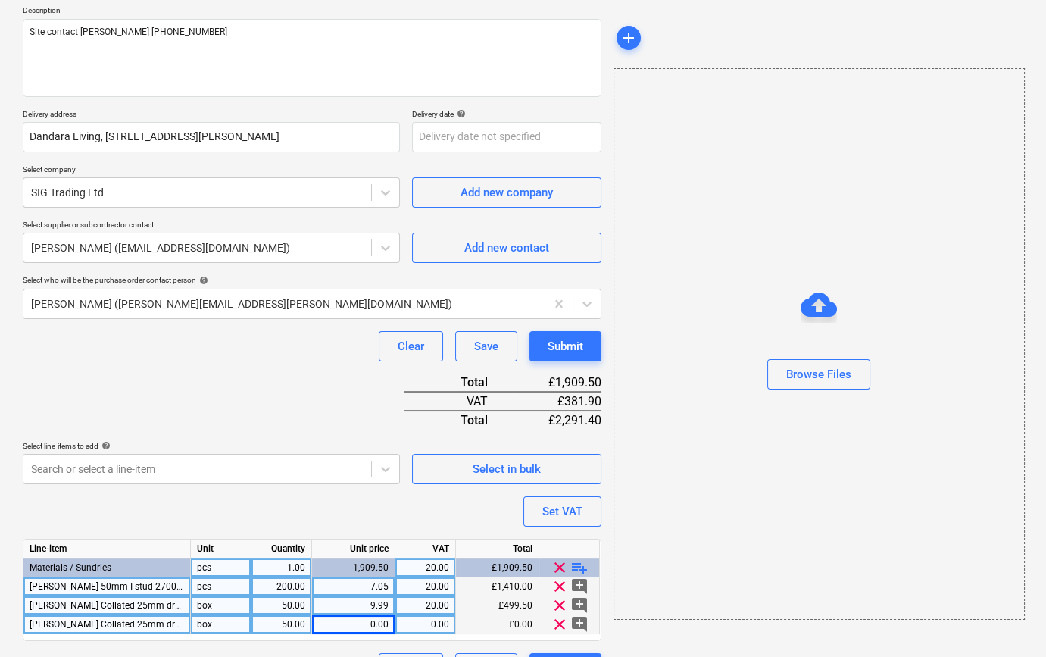
click at [95, 605] on span "[PERSON_NAME] Collated 25mm drywall screws" at bounding box center [128, 605] width 197 height 11
click at [86, 602] on input "[PERSON_NAME] Collated 25mm drywall screws" at bounding box center [106, 605] width 167 height 18
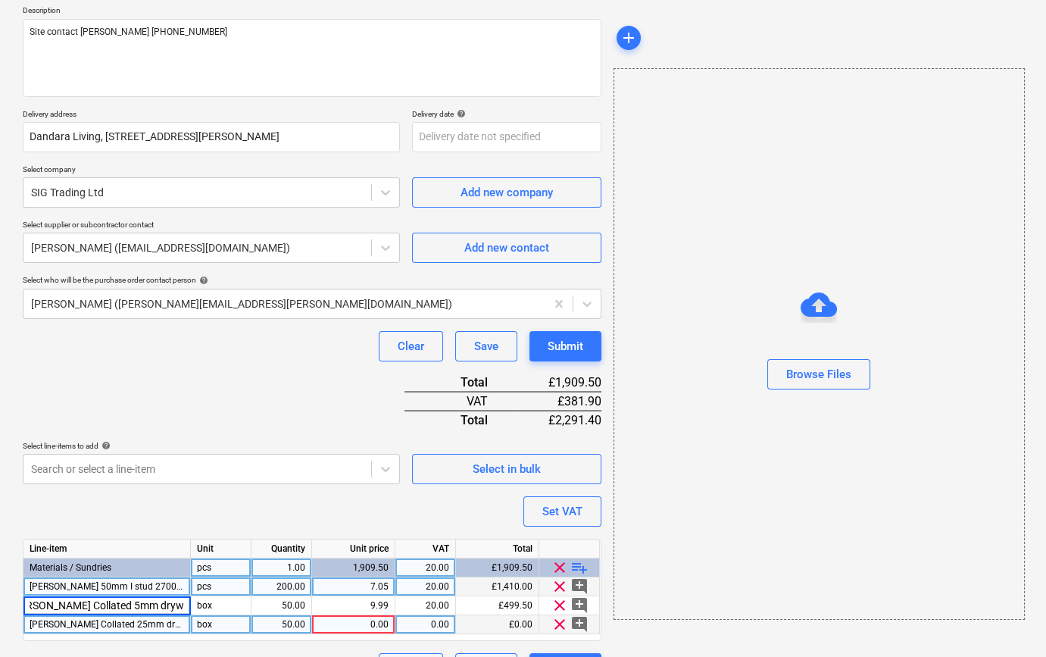
scroll to position [0, 14]
type input "[PERSON_NAME] Collated 35mm drywall screws"
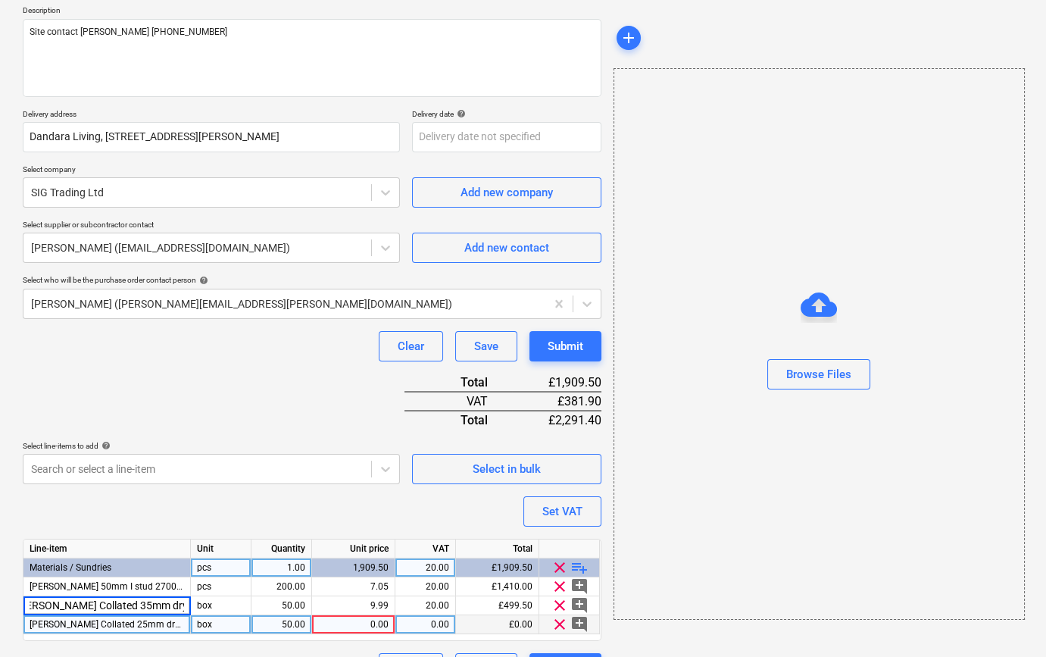
type textarea "x"
click at [98, 621] on span "[PERSON_NAME] Collated 25mm drywall screws" at bounding box center [128, 624] width 197 height 11
click at [86, 619] on input "[PERSON_NAME] Collated 25mm drywall screws" at bounding box center [106, 624] width 167 height 18
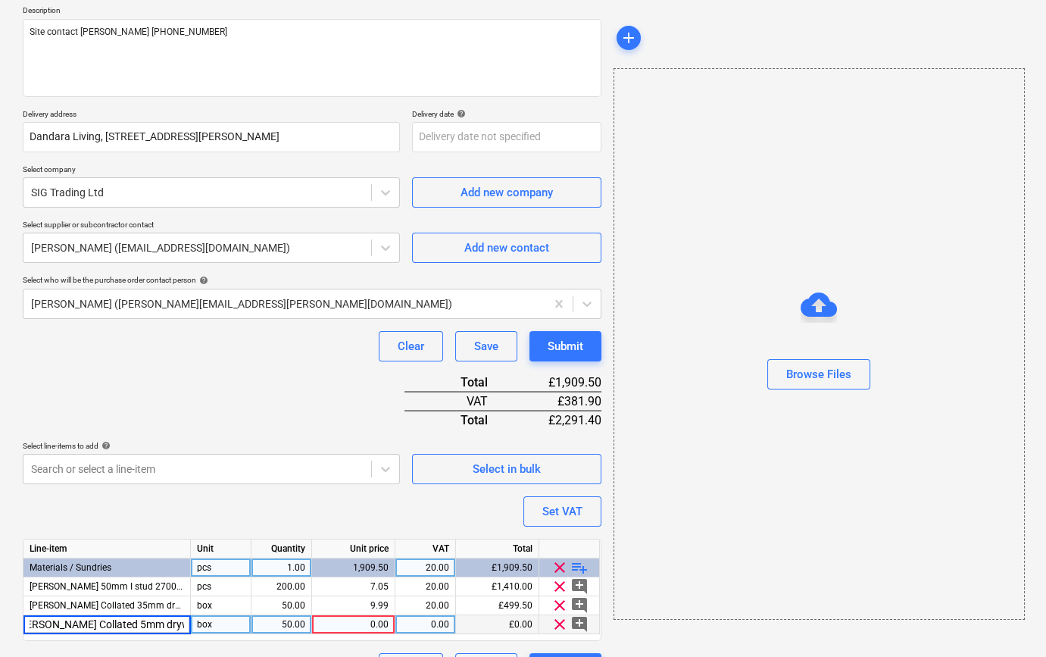
type input "[PERSON_NAME] Collated 45mm drywall screws"
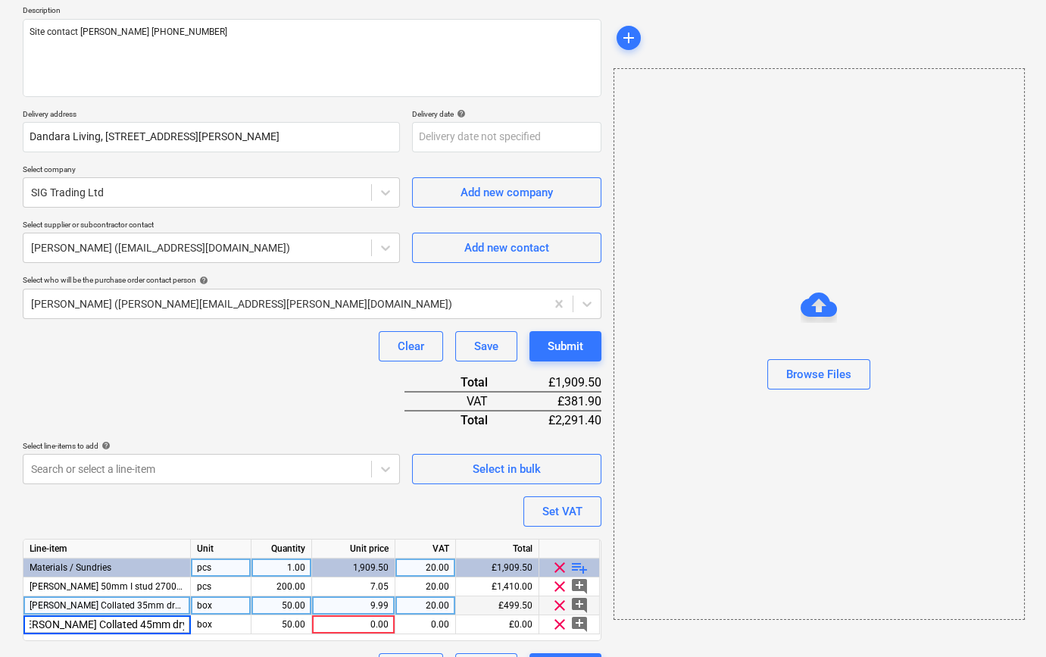
click at [374, 610] on div "9.99" at bounding box center [353, 605] width 70 height 19
type textarea "x"
type input "13.7"
type textarea "x"
type input "15.61"
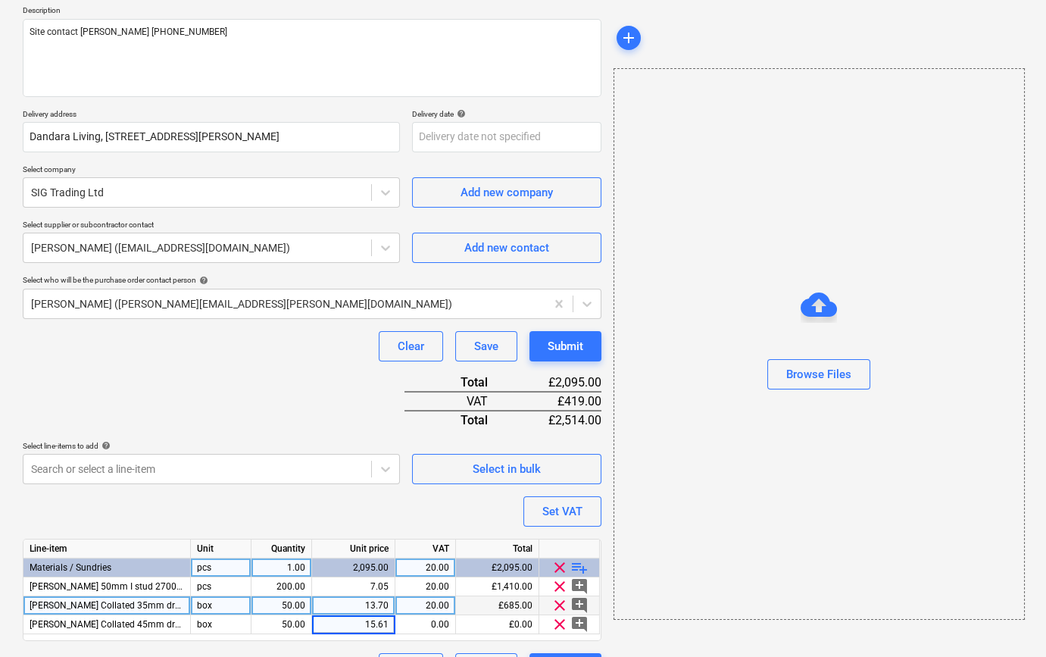
type textarea "x"
type input "20"
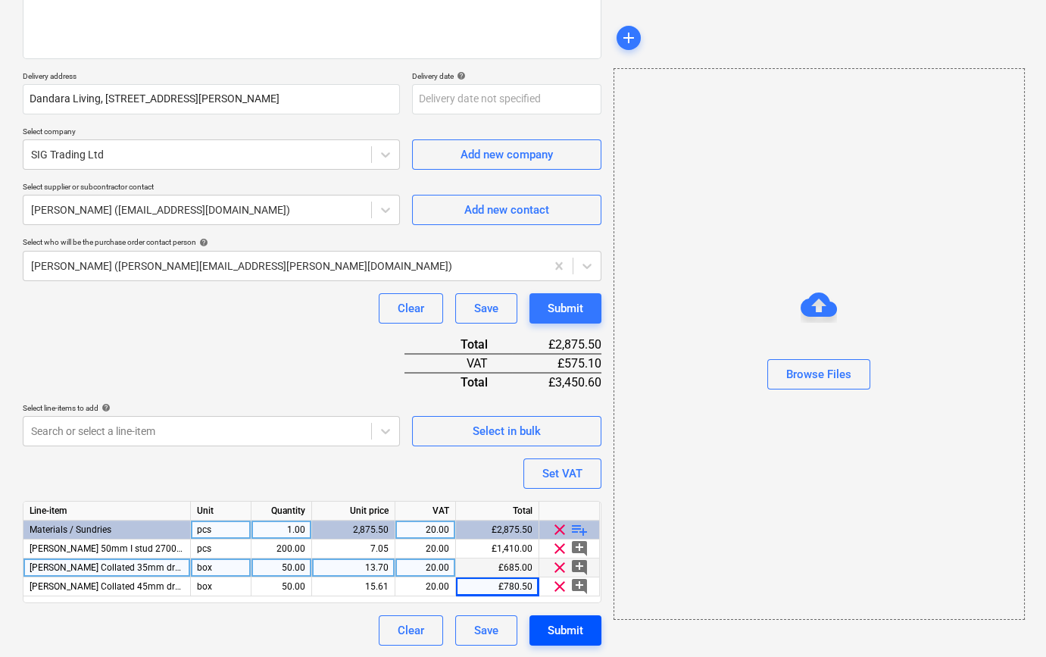
click at [561, 632] on div "Submit" at bounding box center [566, 630] width 36 height 20
type textarea "x"
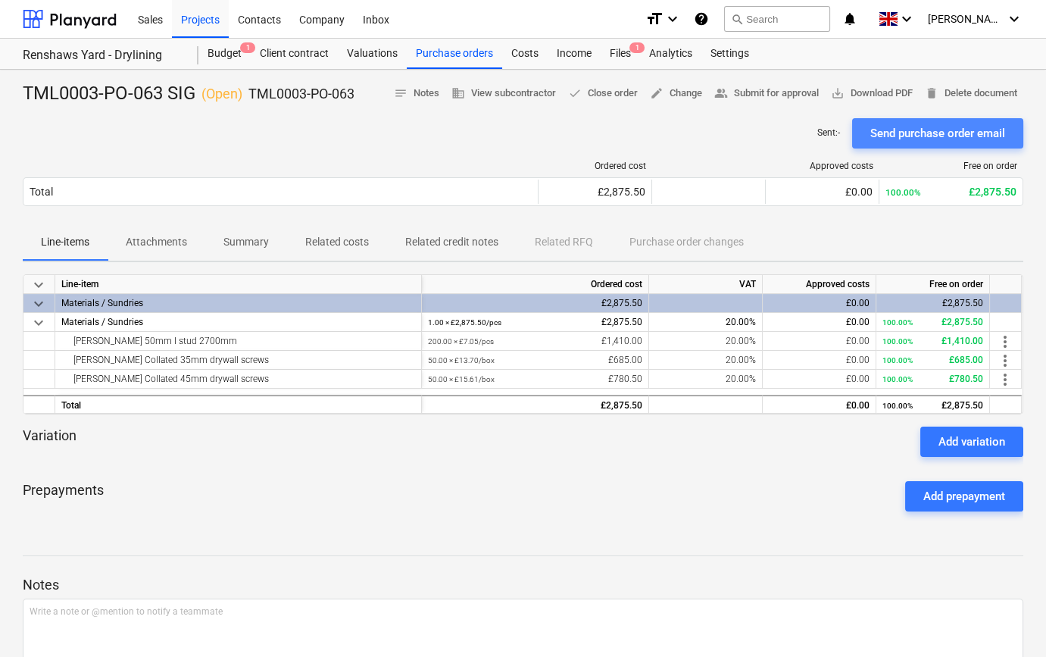
click at [929, 134] on div "Send purchase order email" at bounding box center [937, 133] width 135 height 20
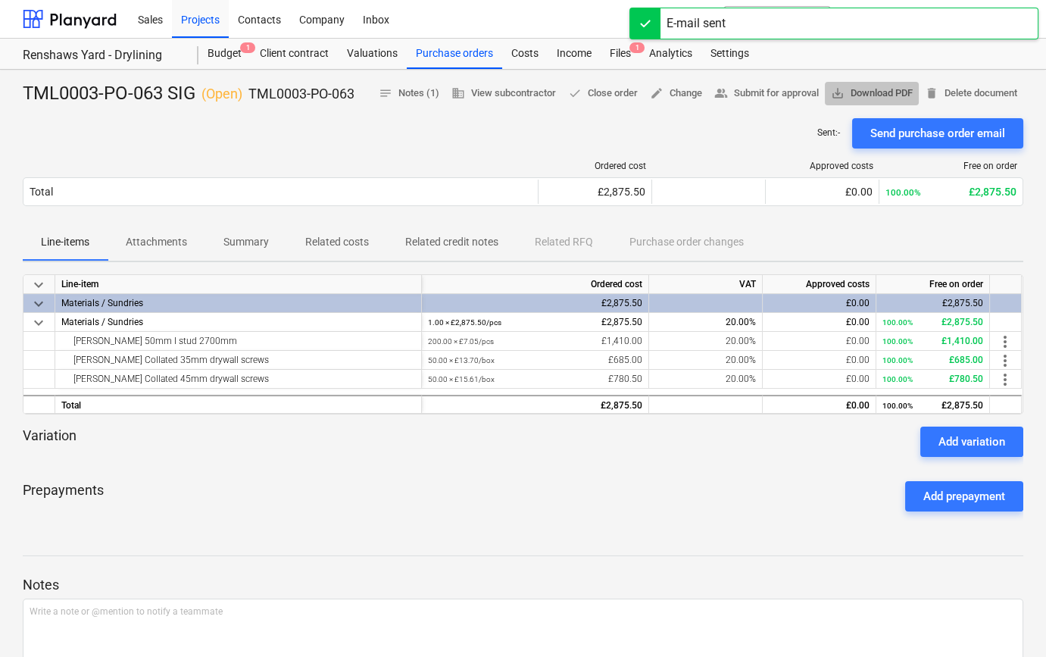
click at [871, 90] on span "save_alt Download PDF" at bounding box center [872, 93] width 82 height 17
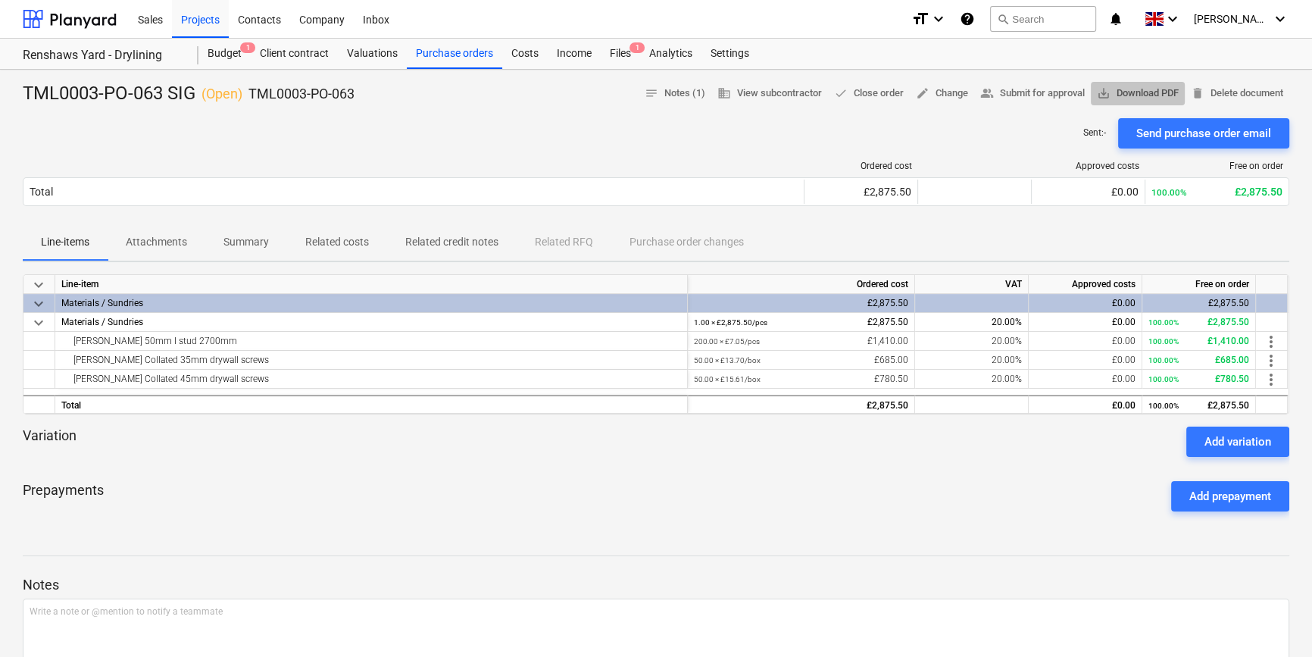
click at [1050, 89] on span "save_alt Download PDF" at bounding box center [1138, 93] width 82 height 17
click at [458, 58] on div "Purchase orders" at bounding box center [454, 54] width 95 height 30
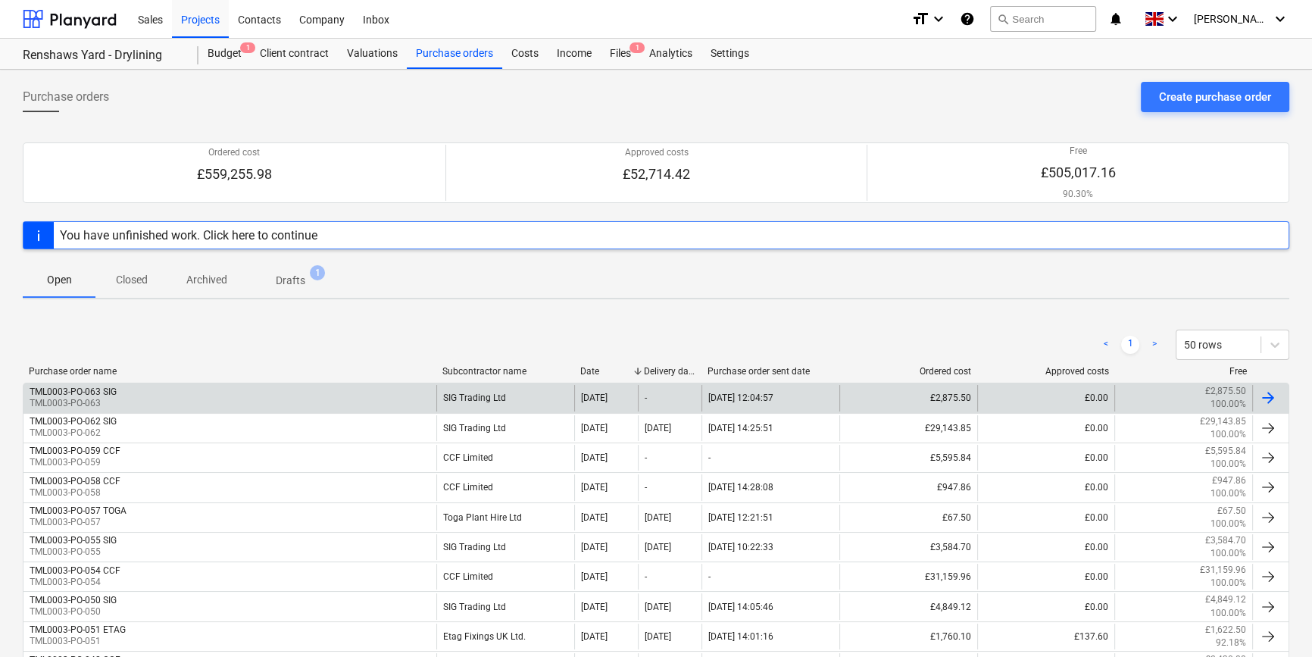
click at [1050, 396] on div at bounding box center [1268, 397] width 18 height 18
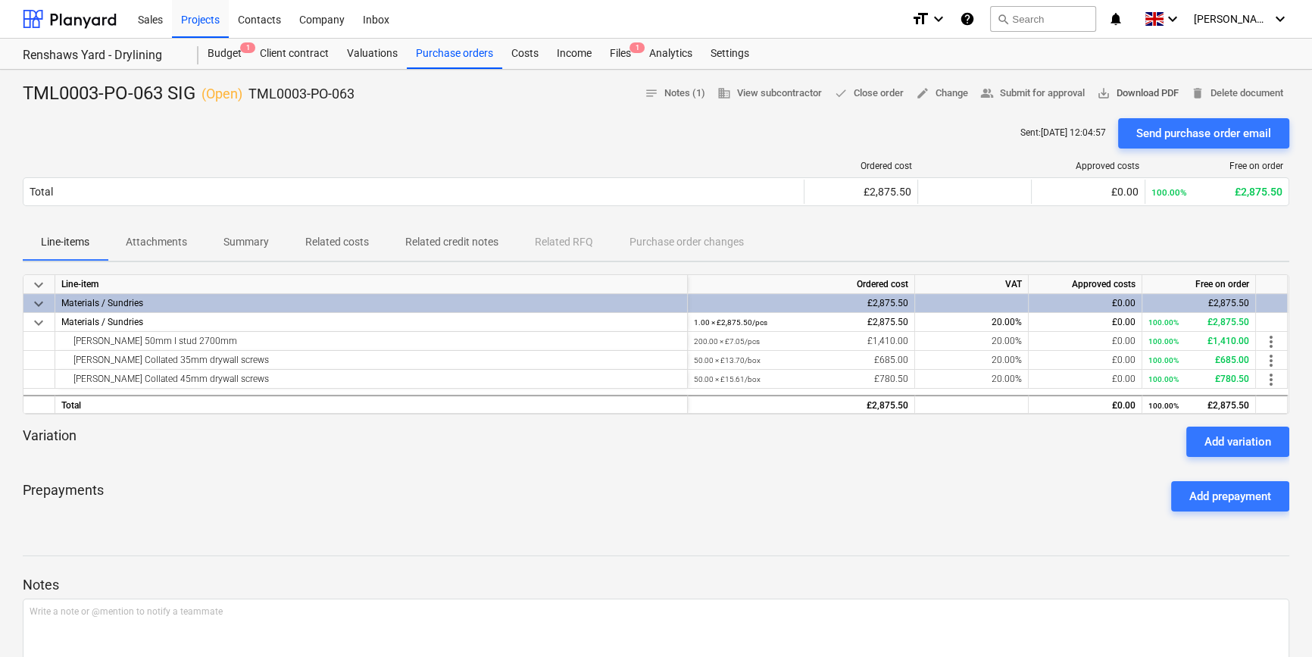
click at [1050, 90] on span "save_alt Download PDF" at bounding box center [1138, 93] width 82 height 17
